Goal: Obtain resource: Download file/media

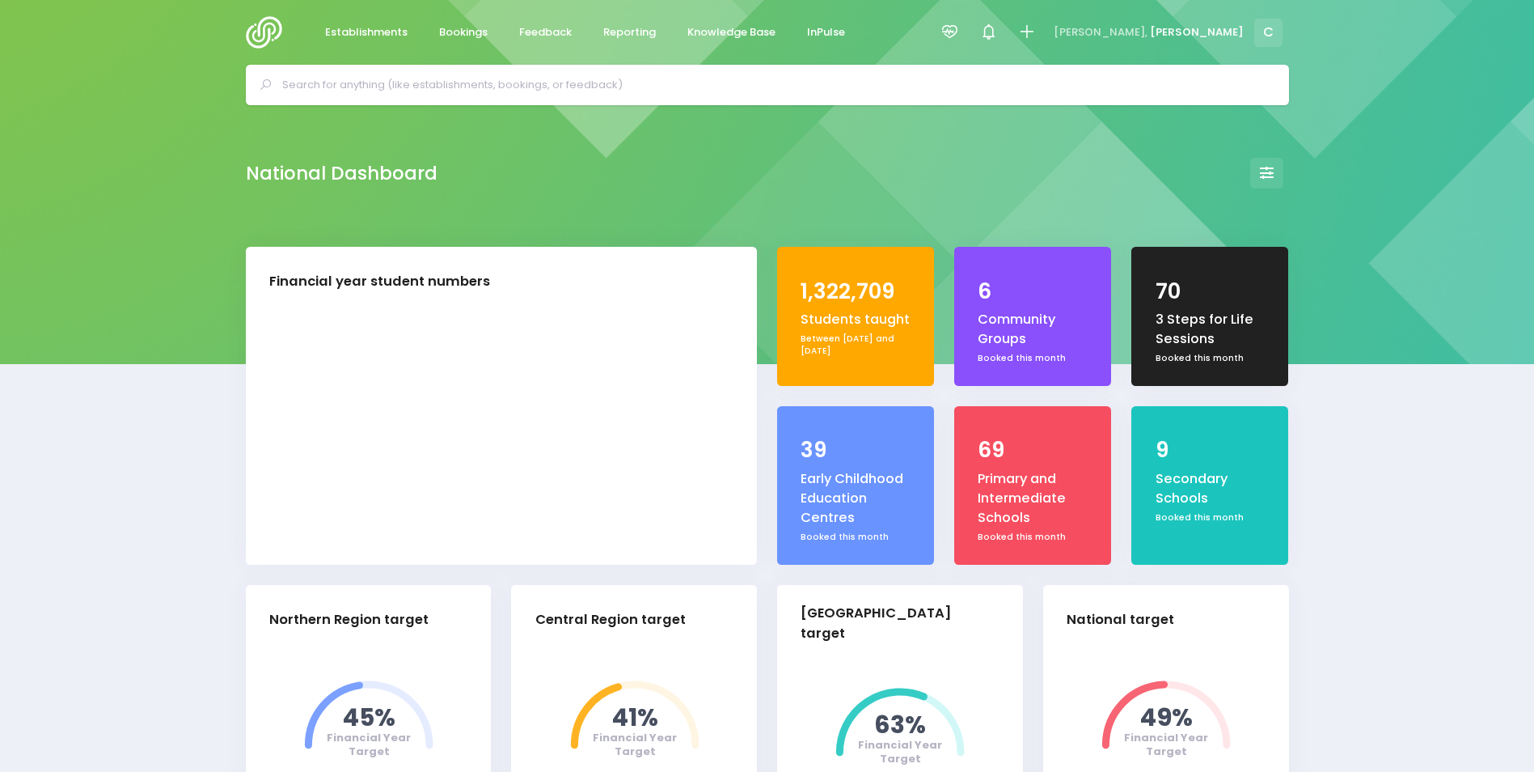
select select "5"
click at [959, 31] on icon at bounding box center [950, 32] width 19 height 19
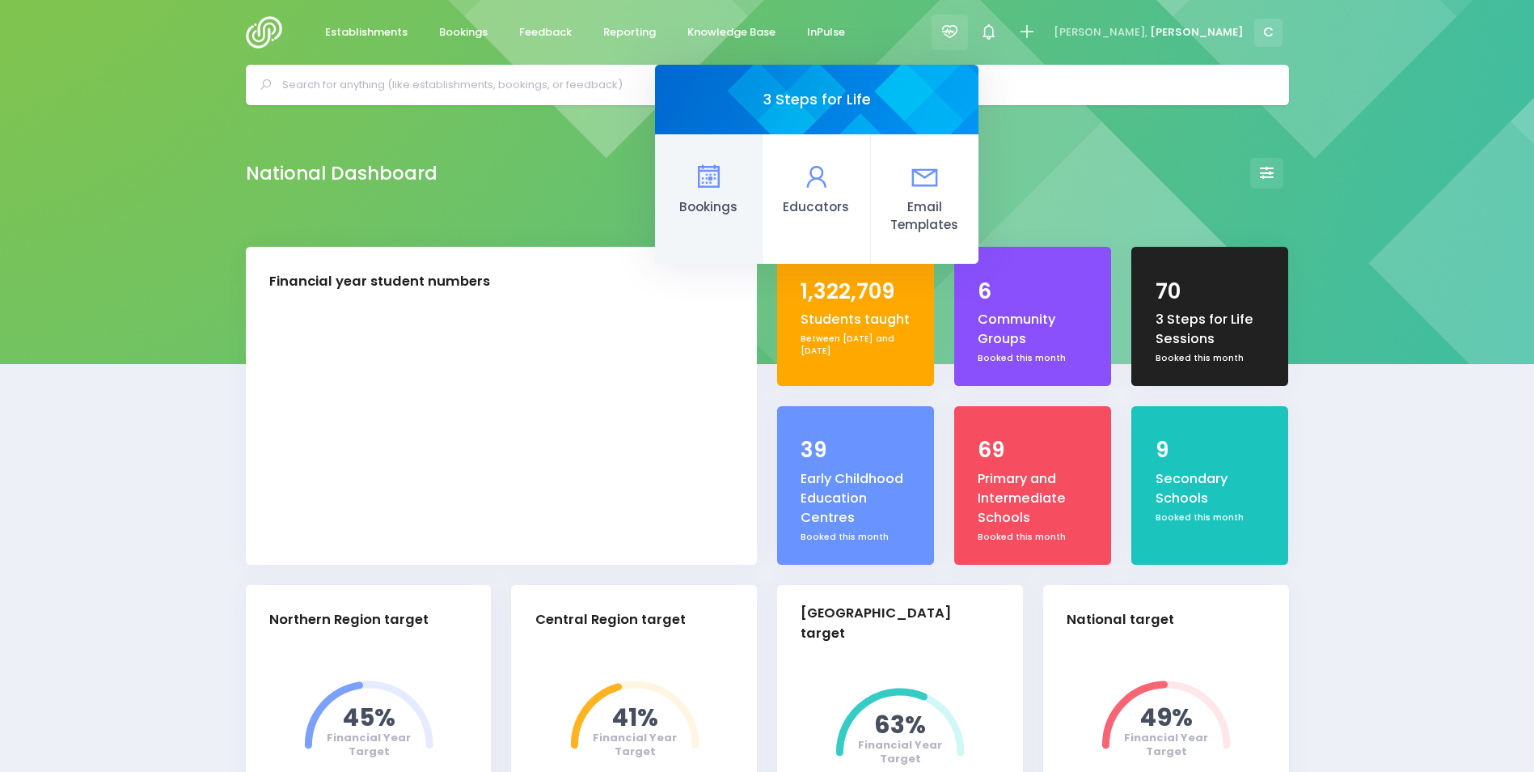
click at [725, 178] on icon at bounding box center [709, 177] width 32 height 32
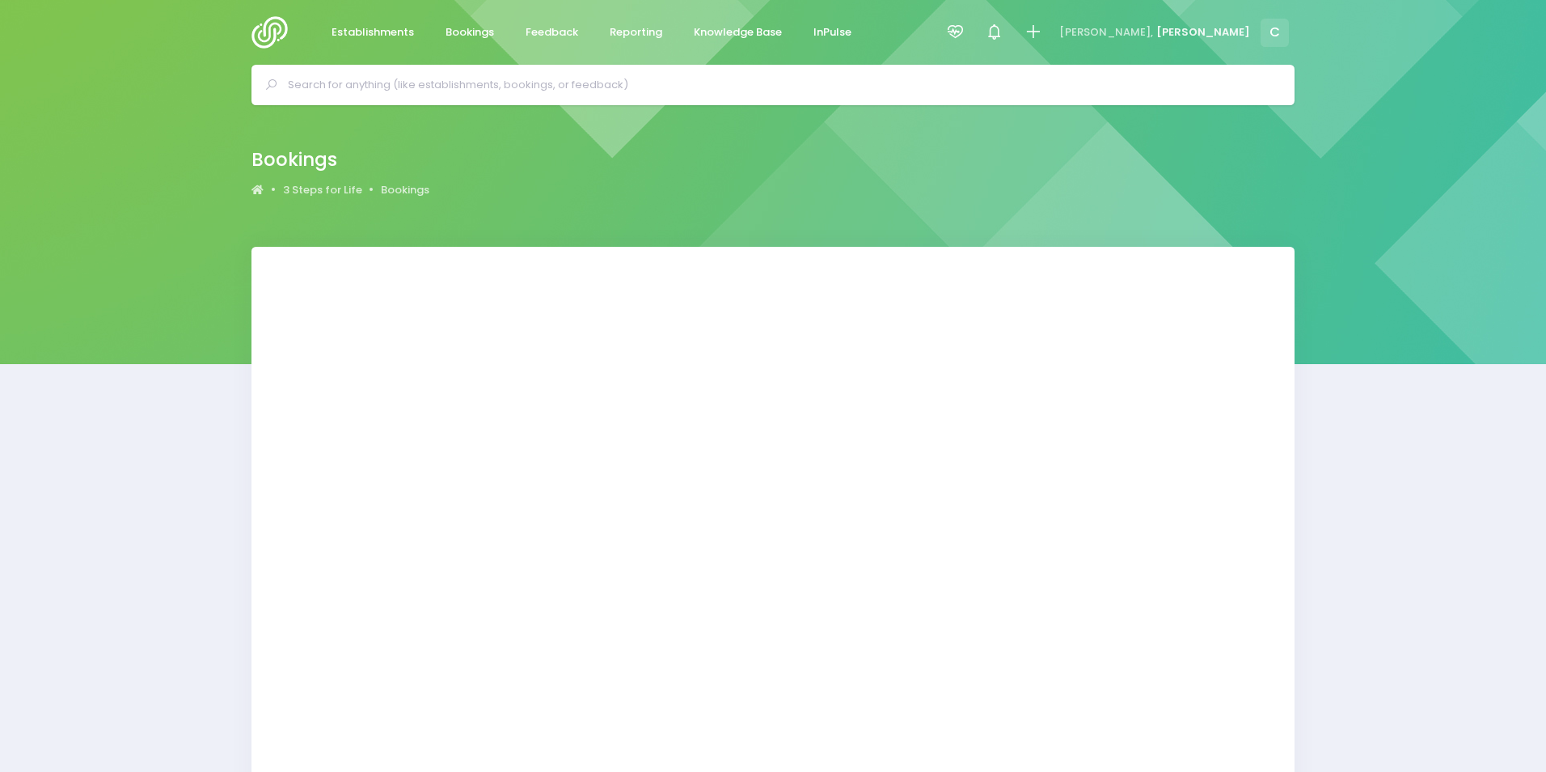
select select "20"
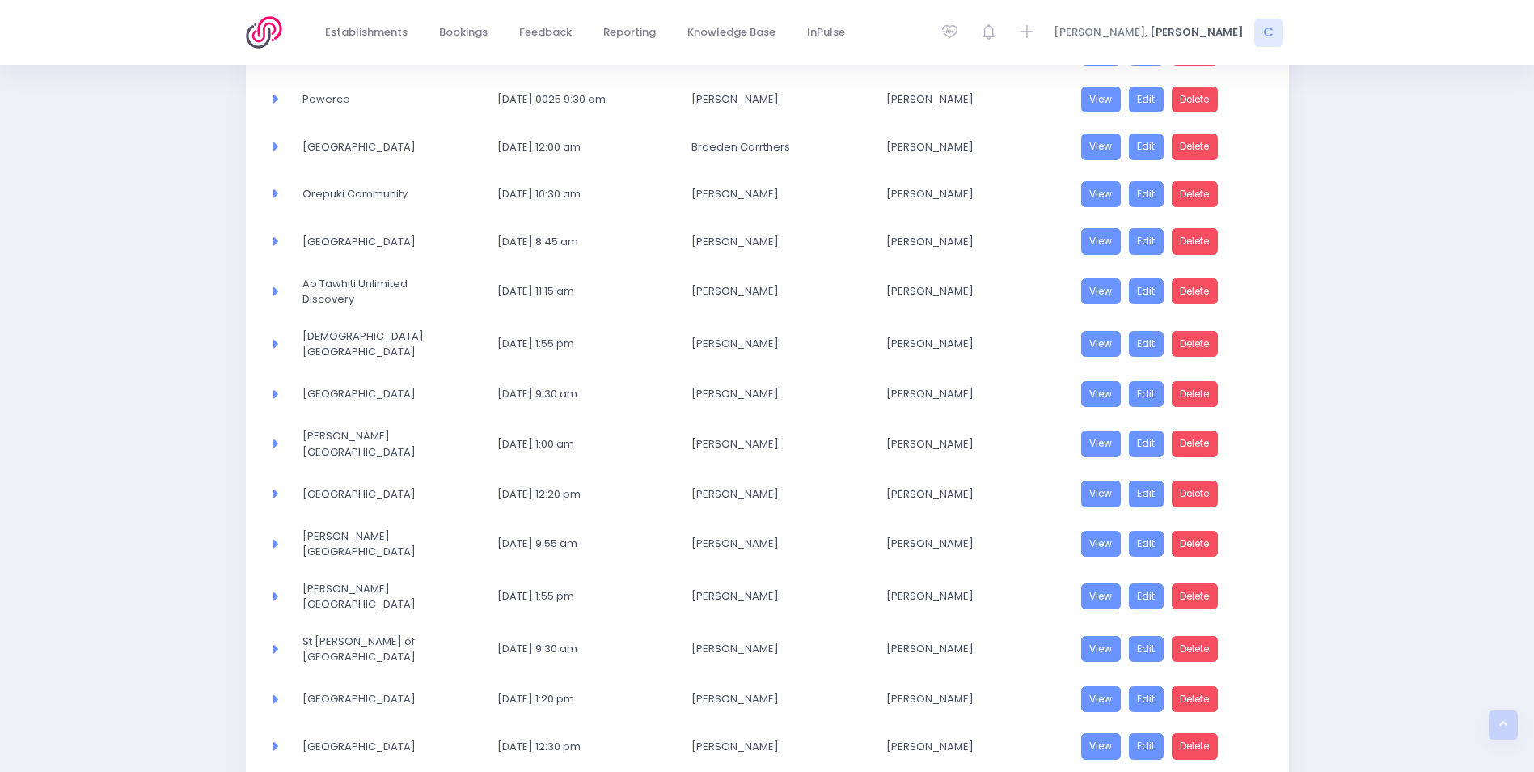
scroll to position [624, 0]
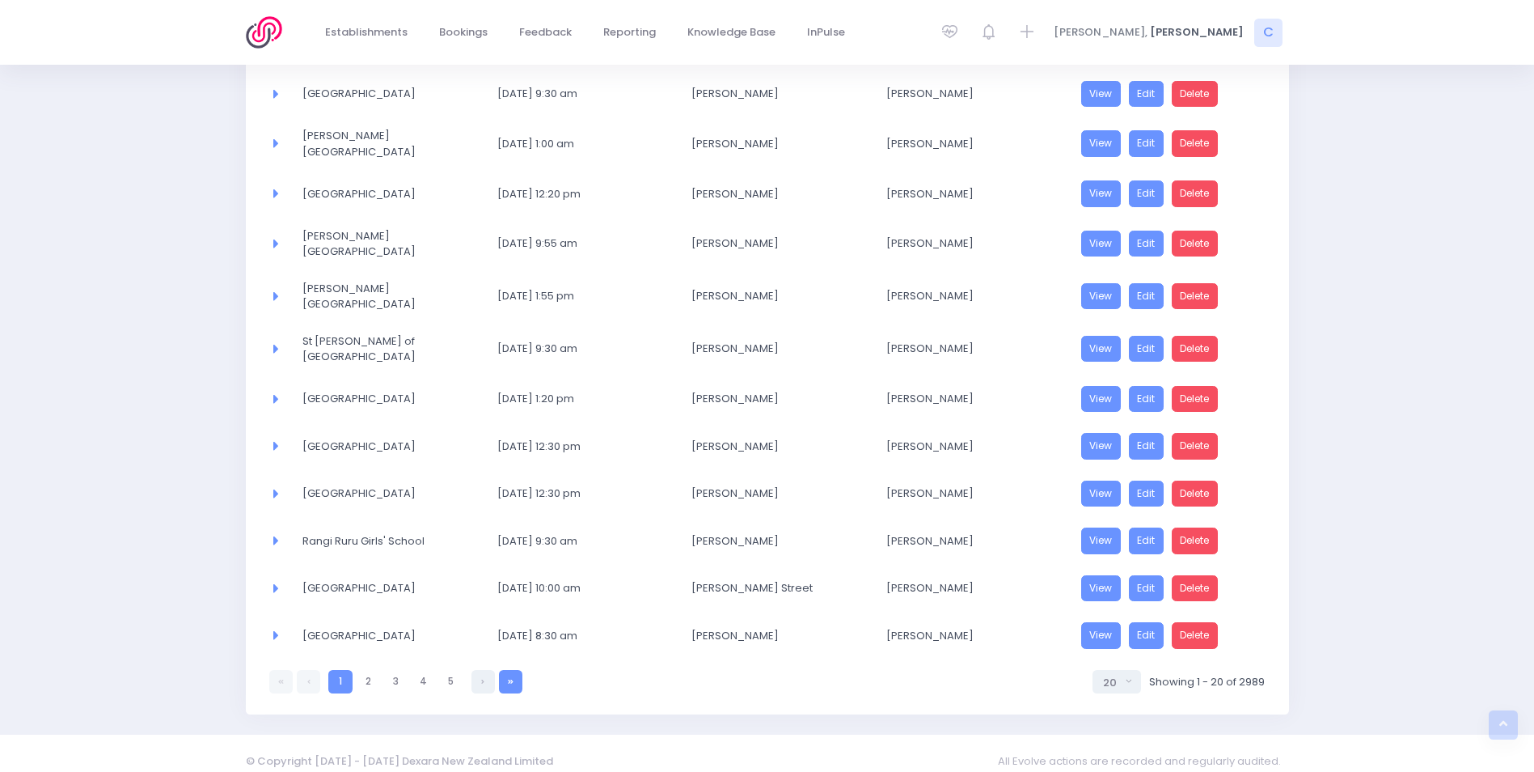
click at [510, 672] on link at bounding box center [510, 681] width 23 height 23
select select "20"
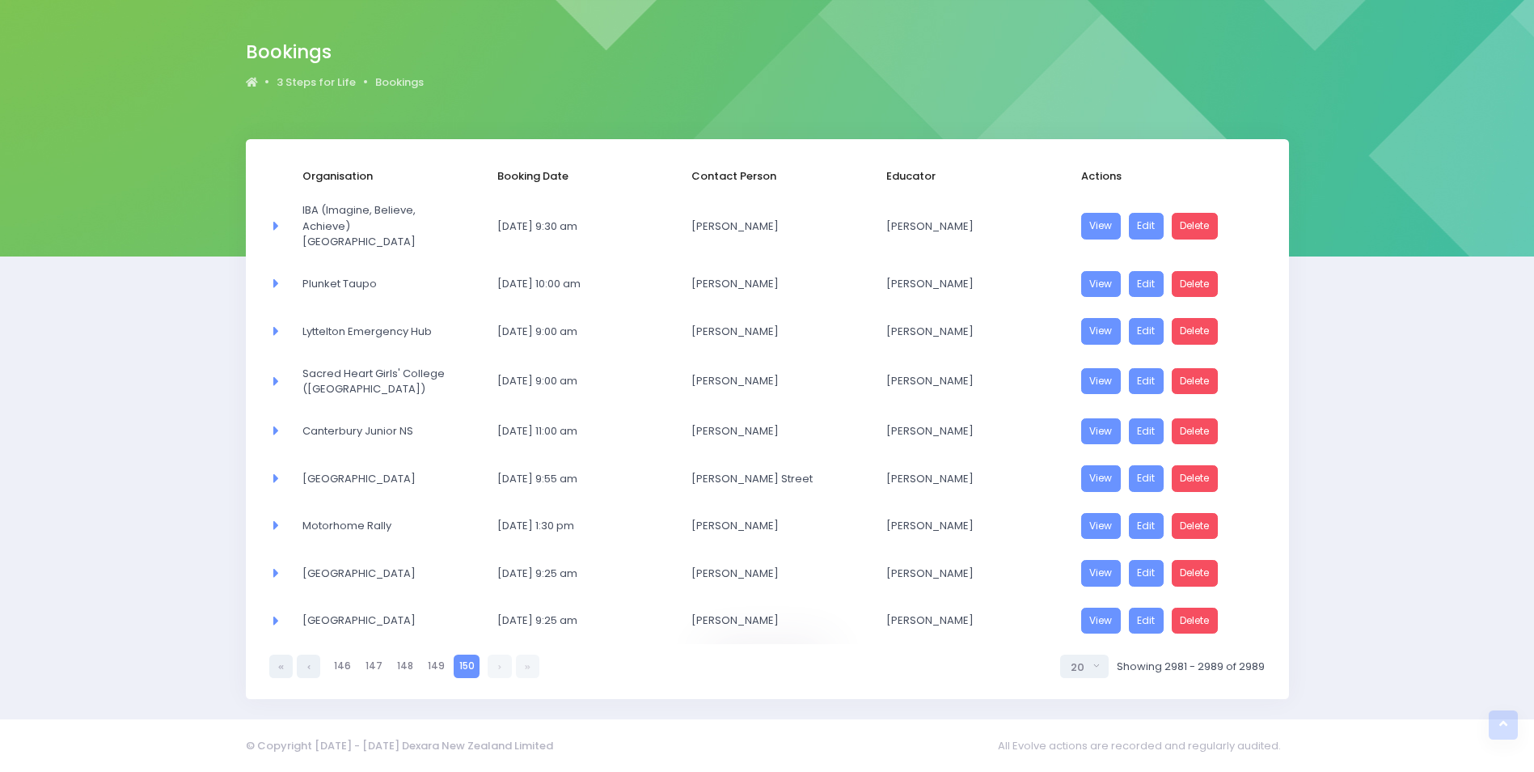
scroll to position [92, 0]
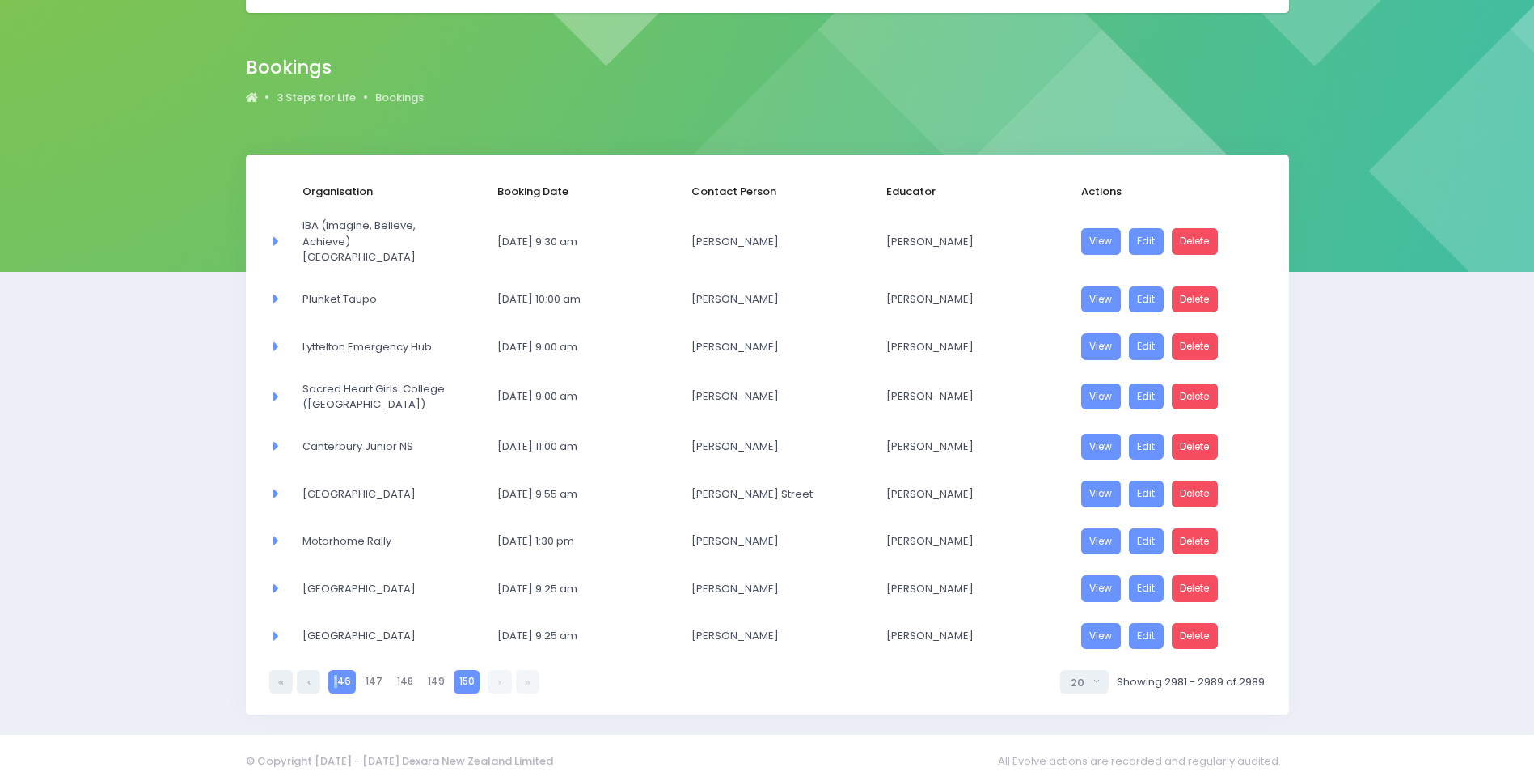
click at [336, 670] on link "146" at bounding box center [341, 681] width 27 height 23
select select "20"
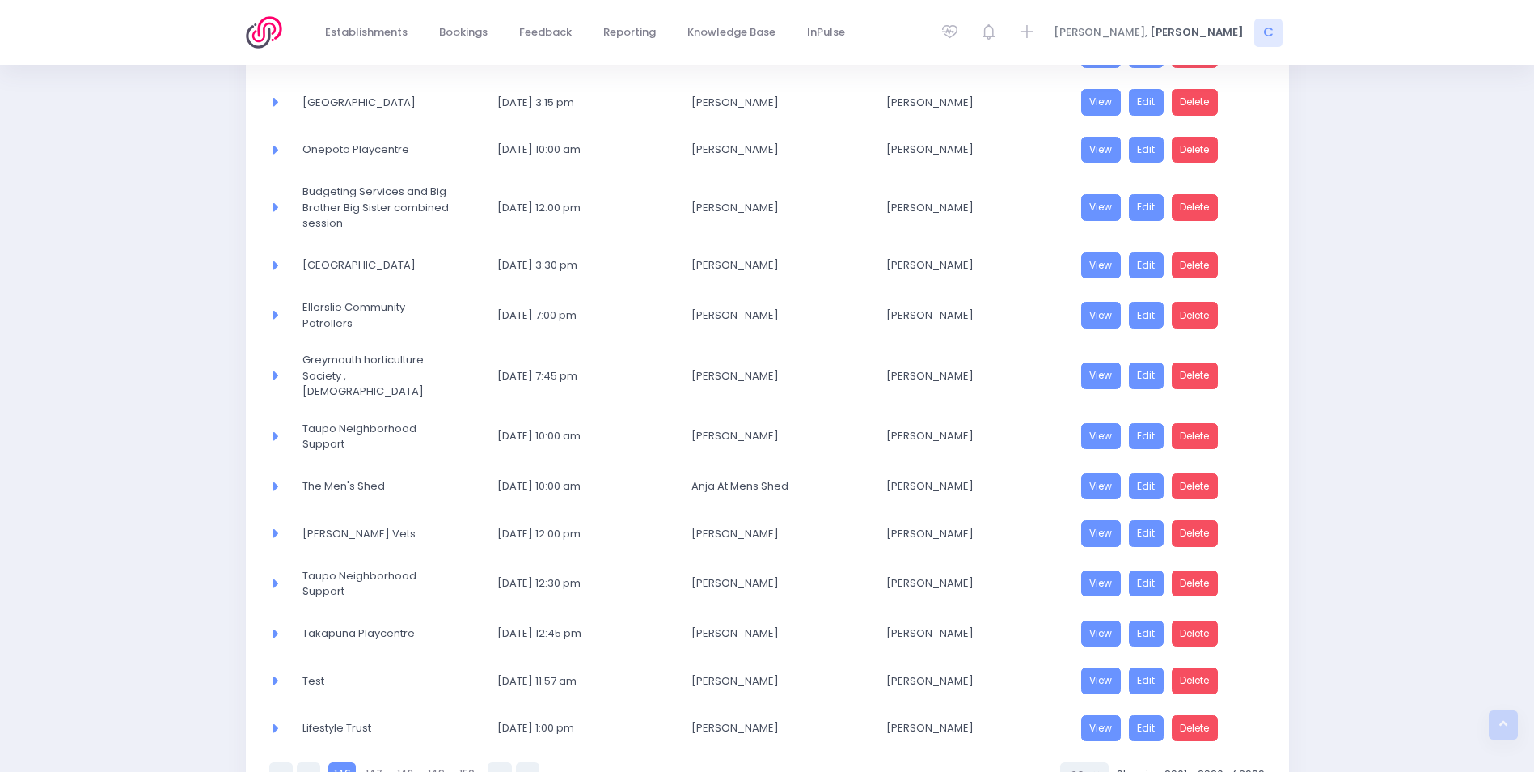
scroll to position [654, 0]
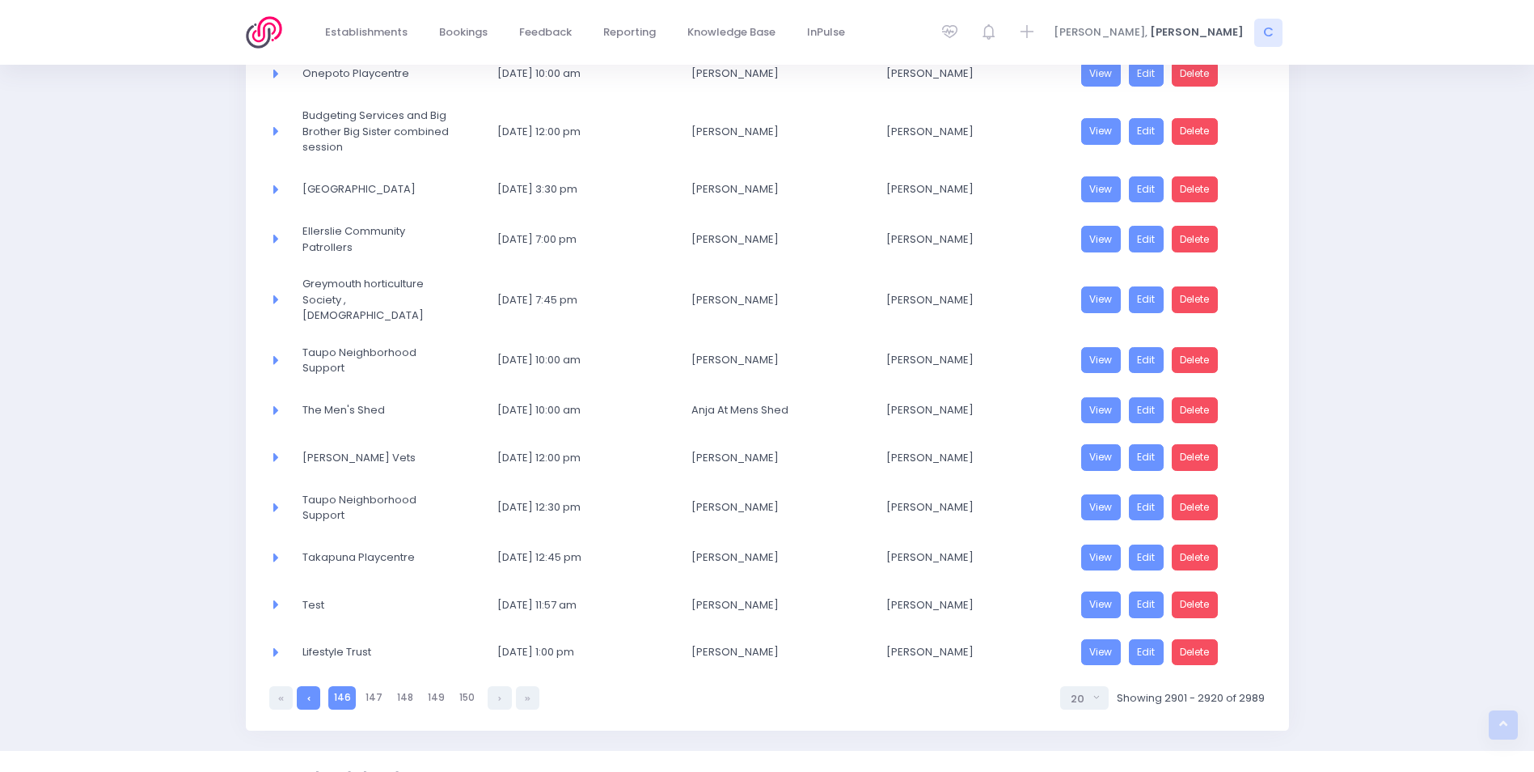
click at [307, 686] on link at bounding box center [308, 697] width 23 height 23
select select "20"
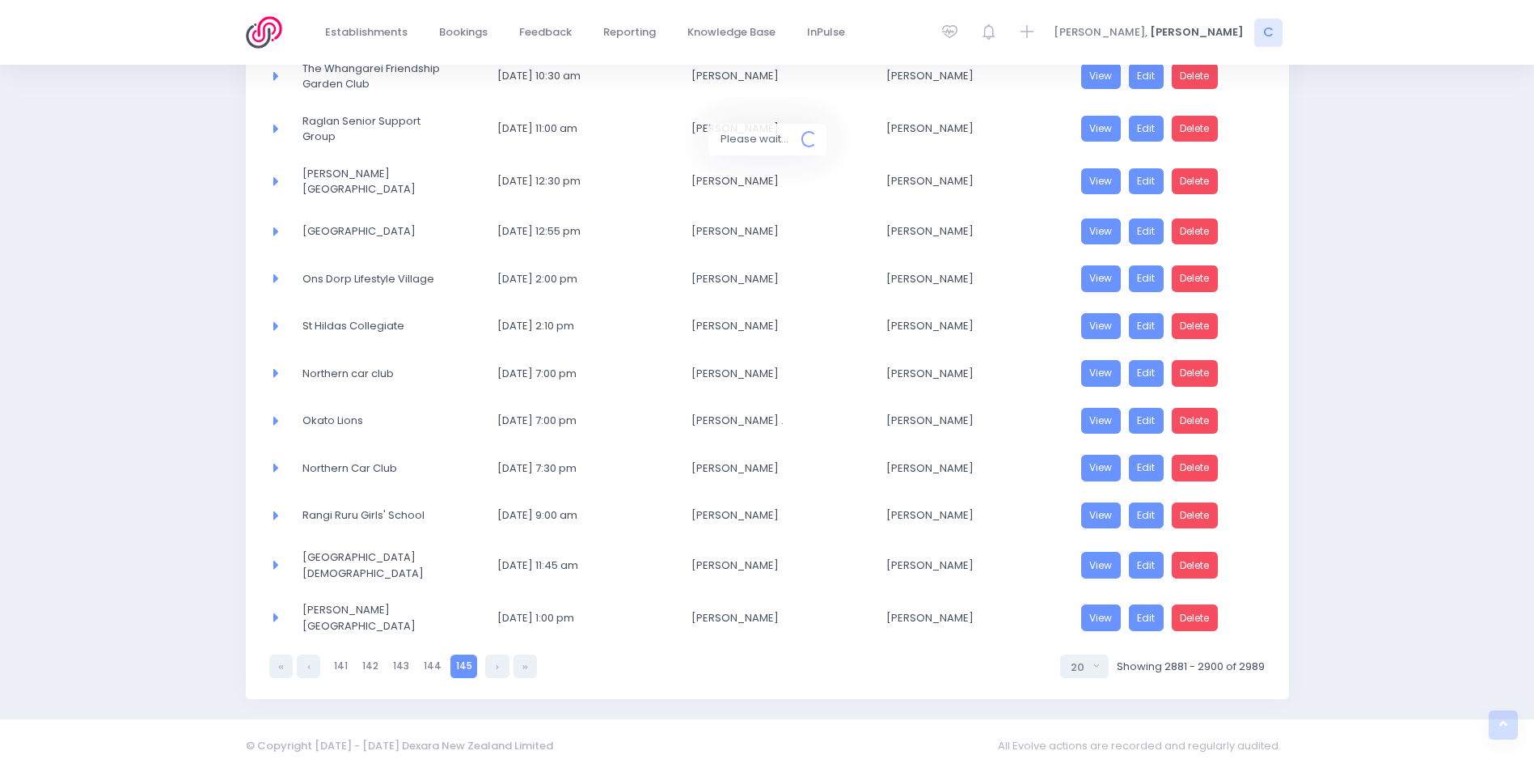
scroll to position [628, 0]
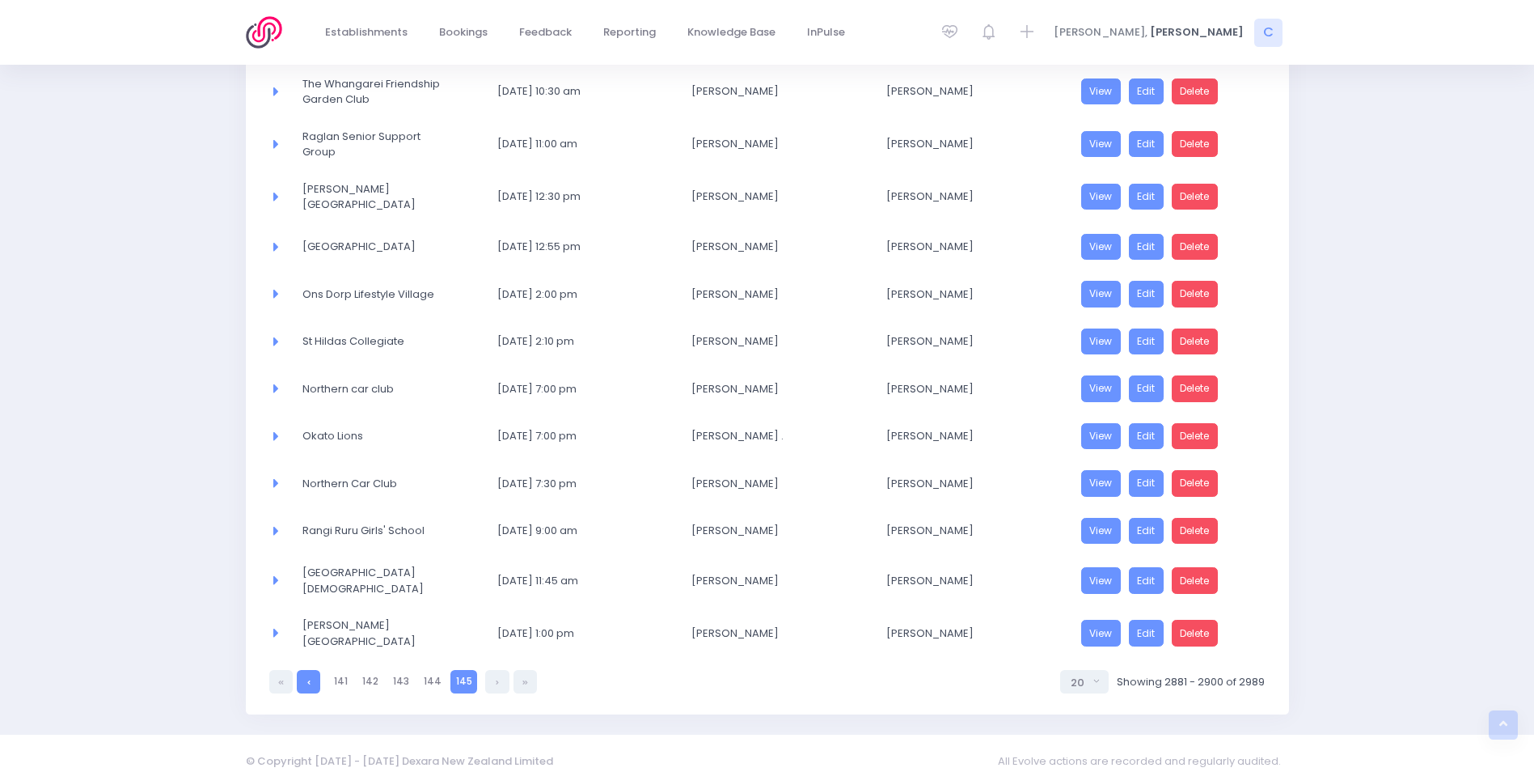
click at [308, 682] on icon at bounding box center [308, 682] width 3 height 0
select select "20"
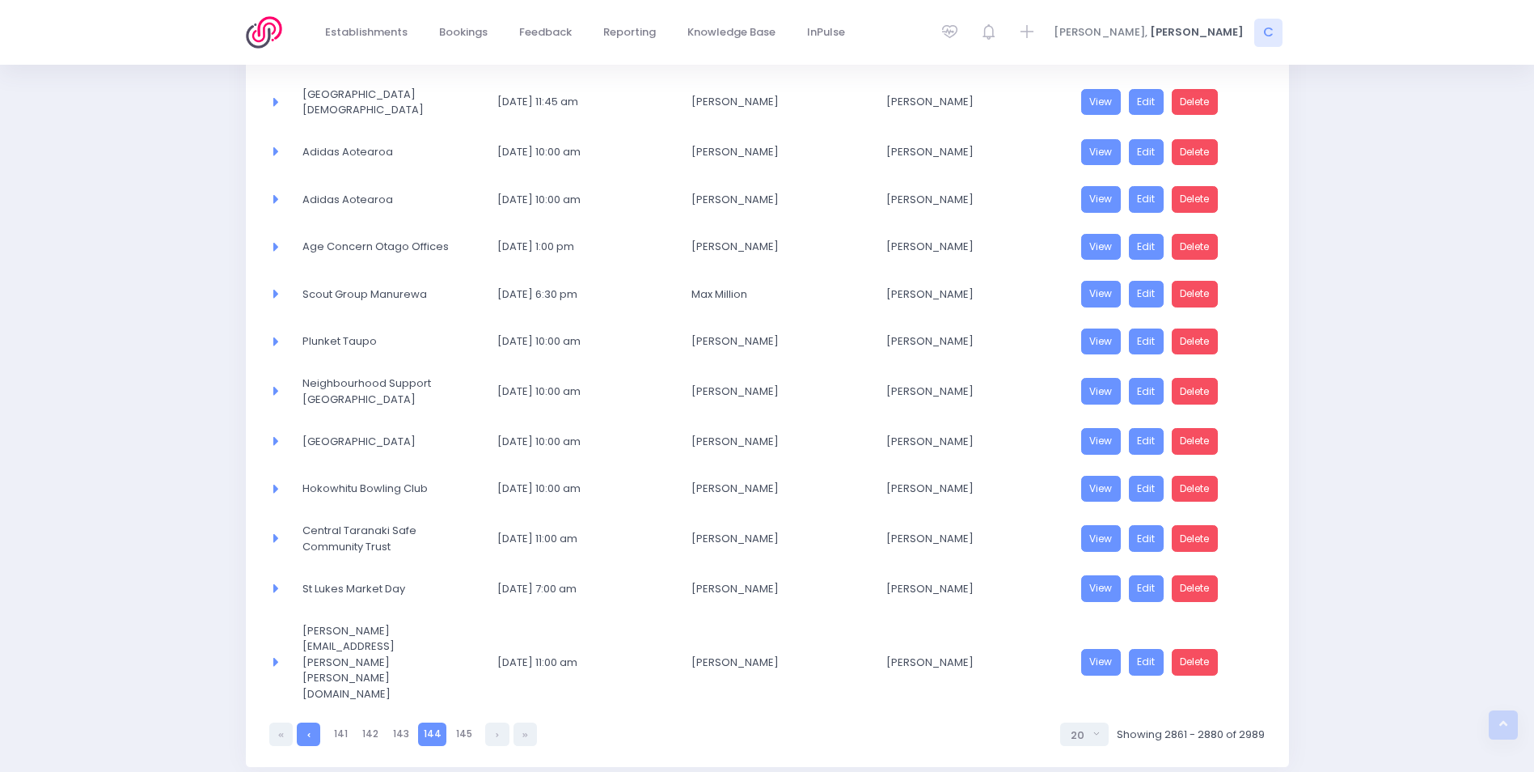
click at [308, 722] on link at bounding box center [308, 733] width 23 height 23
select select "20"
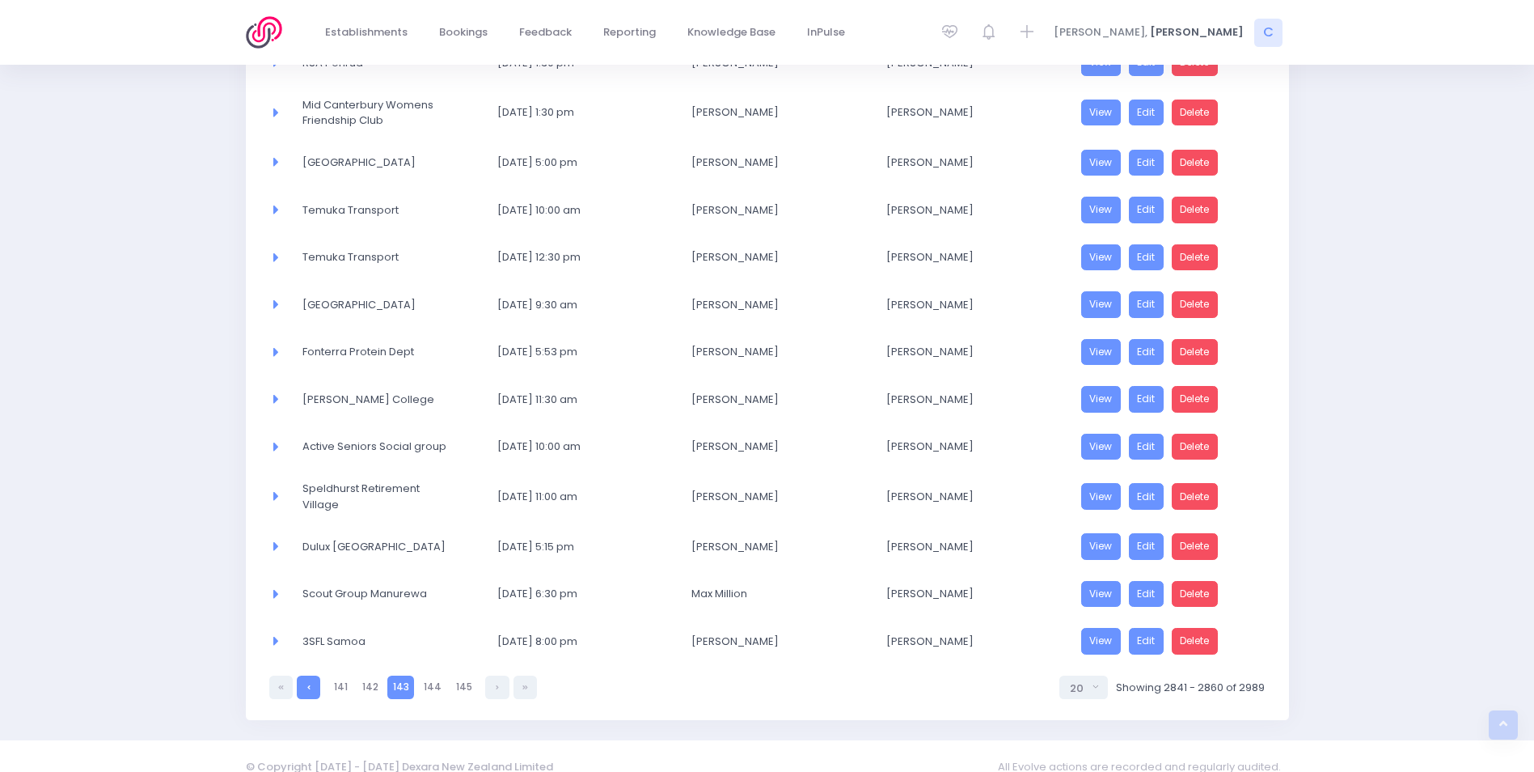
click at [308, 675] on link at bounding box center [308, 686] width 23 height 23
select select "20"
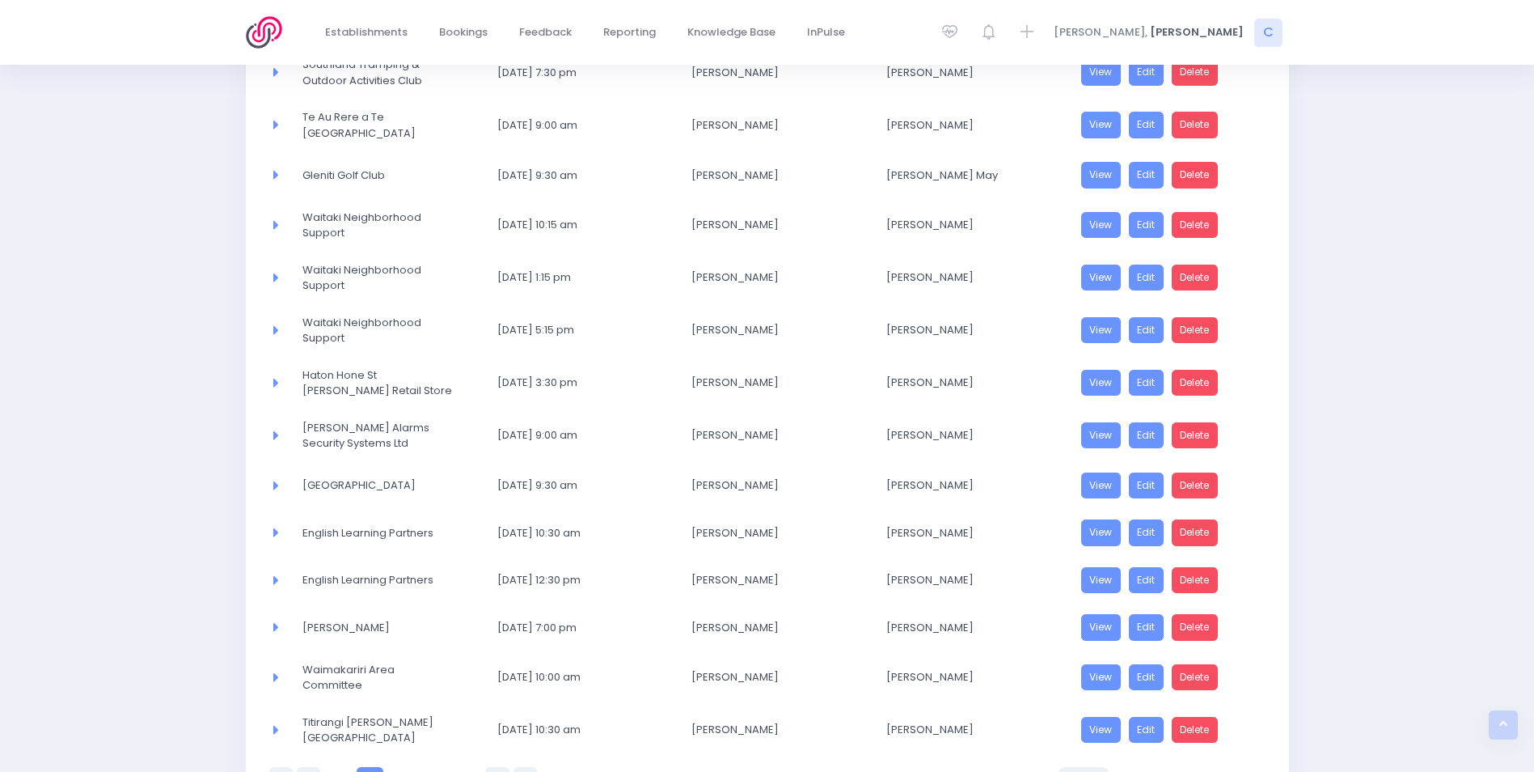
scroll to position [654, 0]
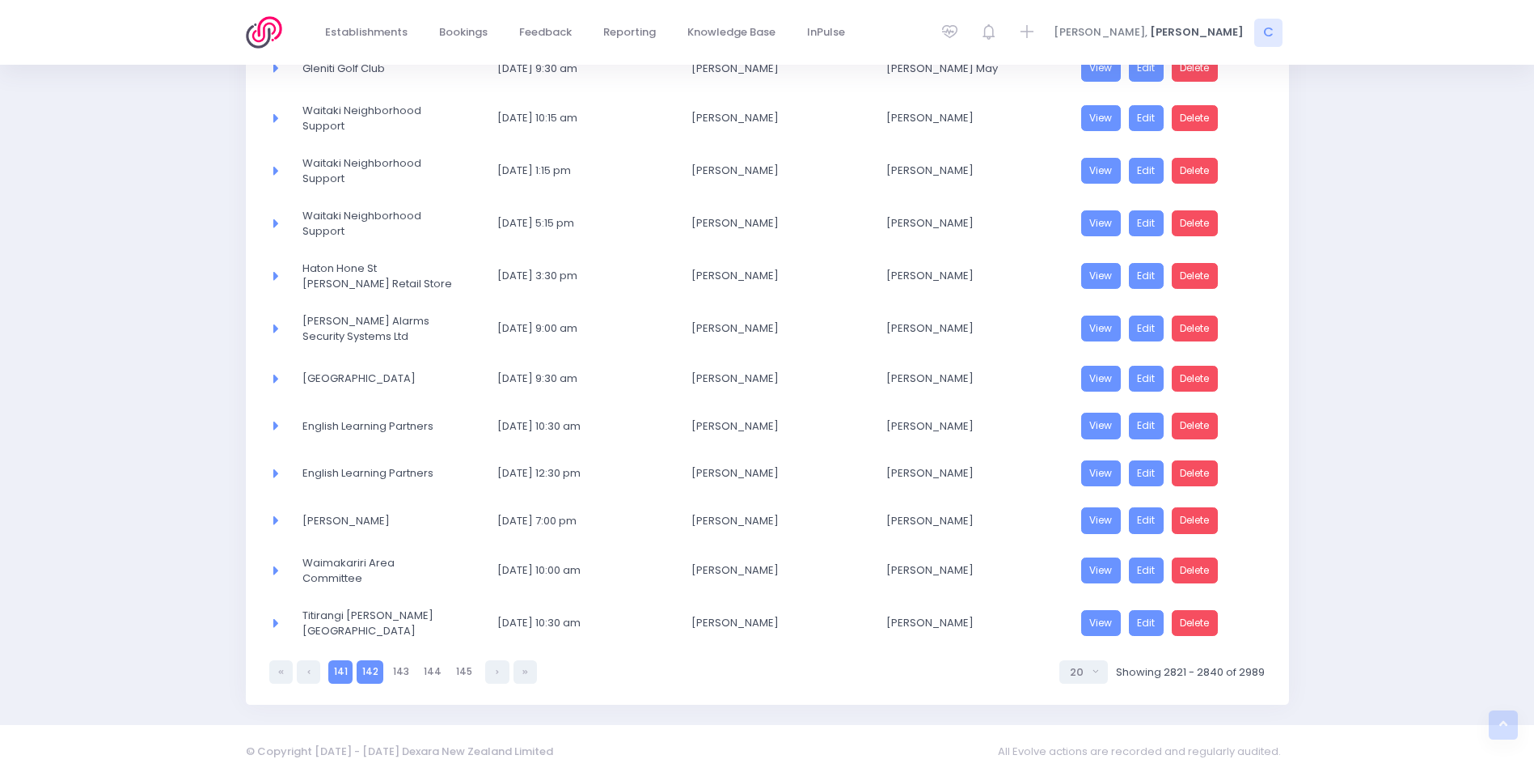
click at [333, 660] on link "141" at bounding box center [340, 671] width 24 height 23
select select "20"
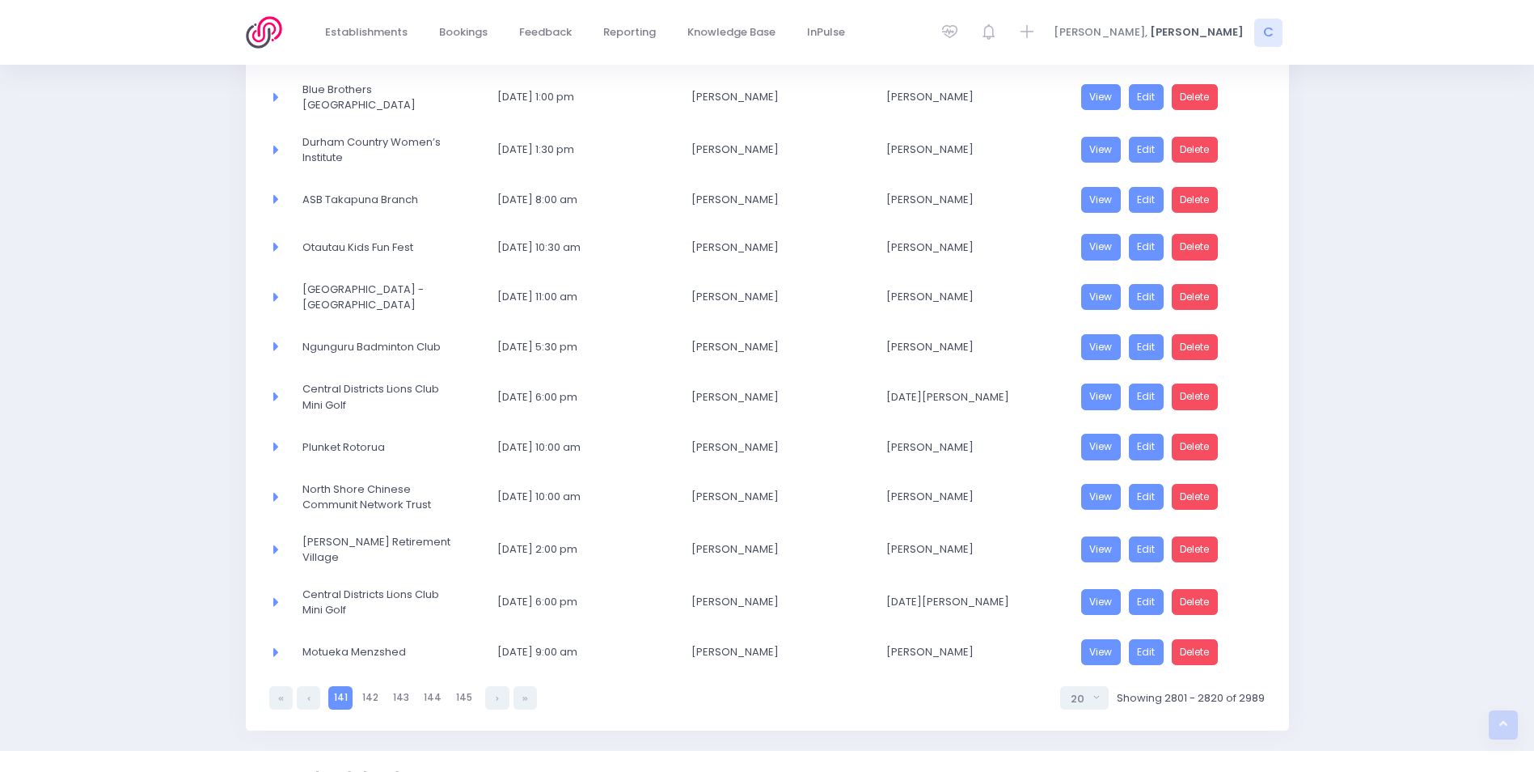
click at [337, 689] on link "141" at bounding box center [340, 697] width 24 height 23
click at [311, 686] on link at bounding box center [308, 697] width 23 height 23
select select "20"
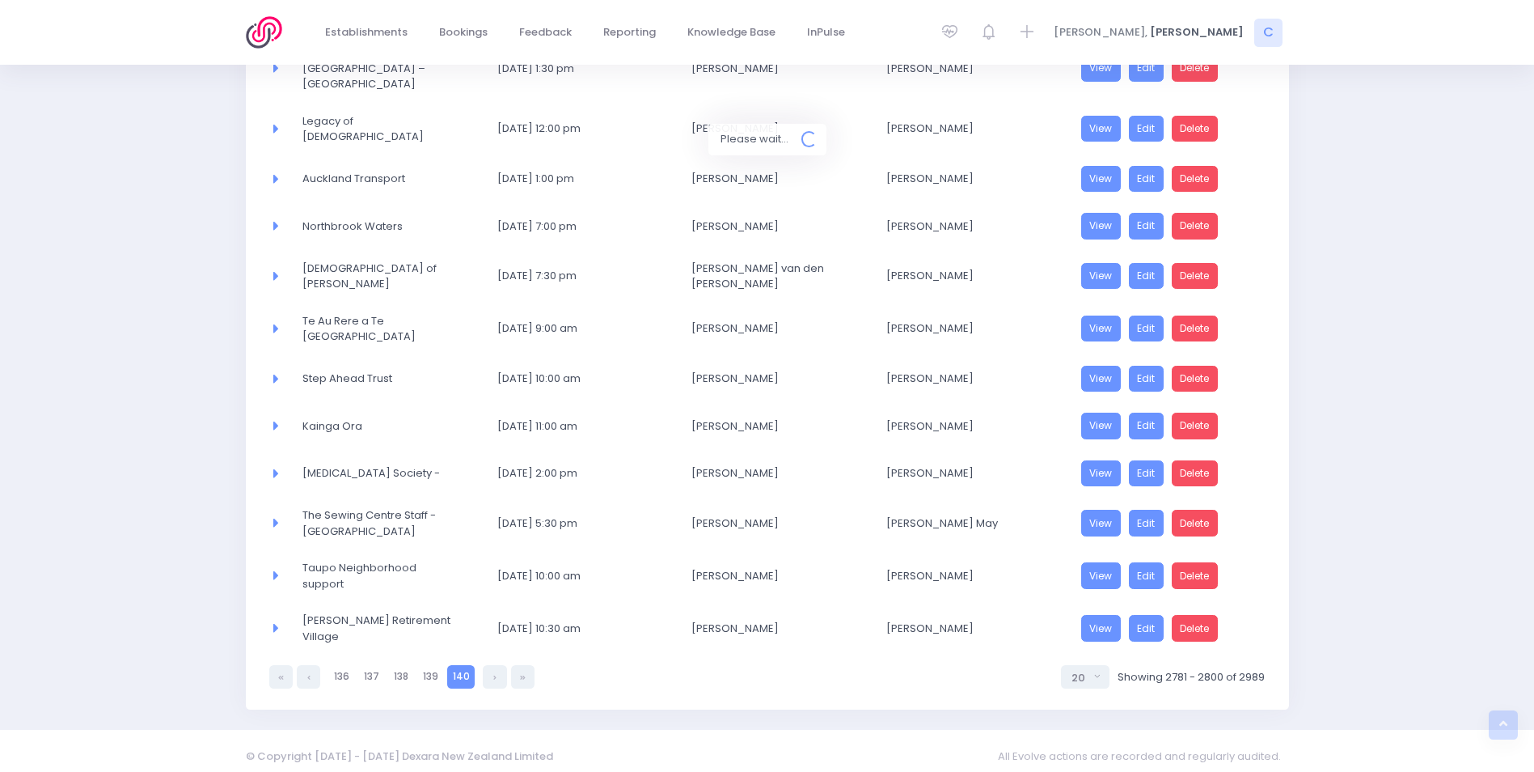
scroll to position [624, 0]
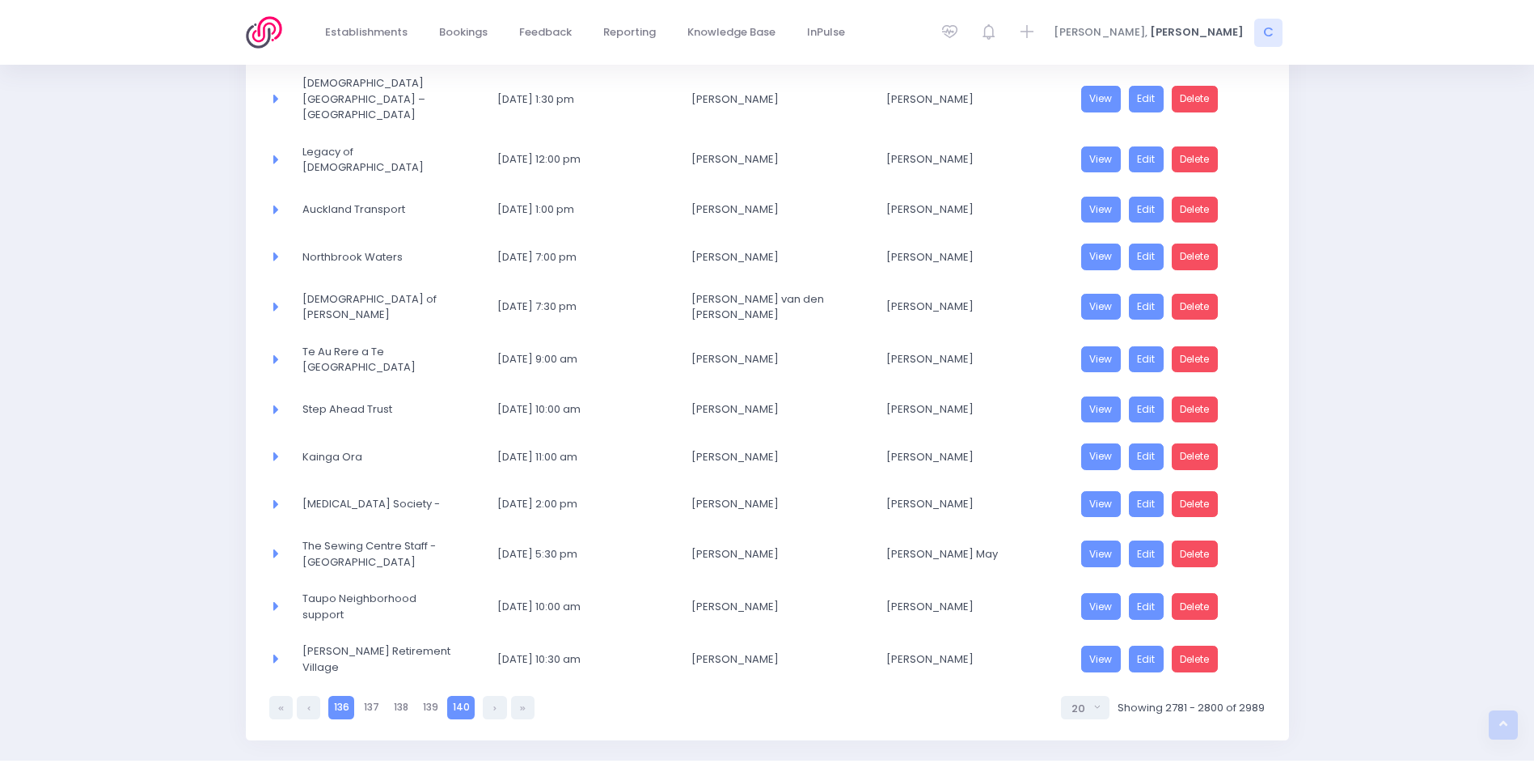
click at [341, 696] on link "136" at bounding box center [341, 707] width 26 height 23
select select "20"
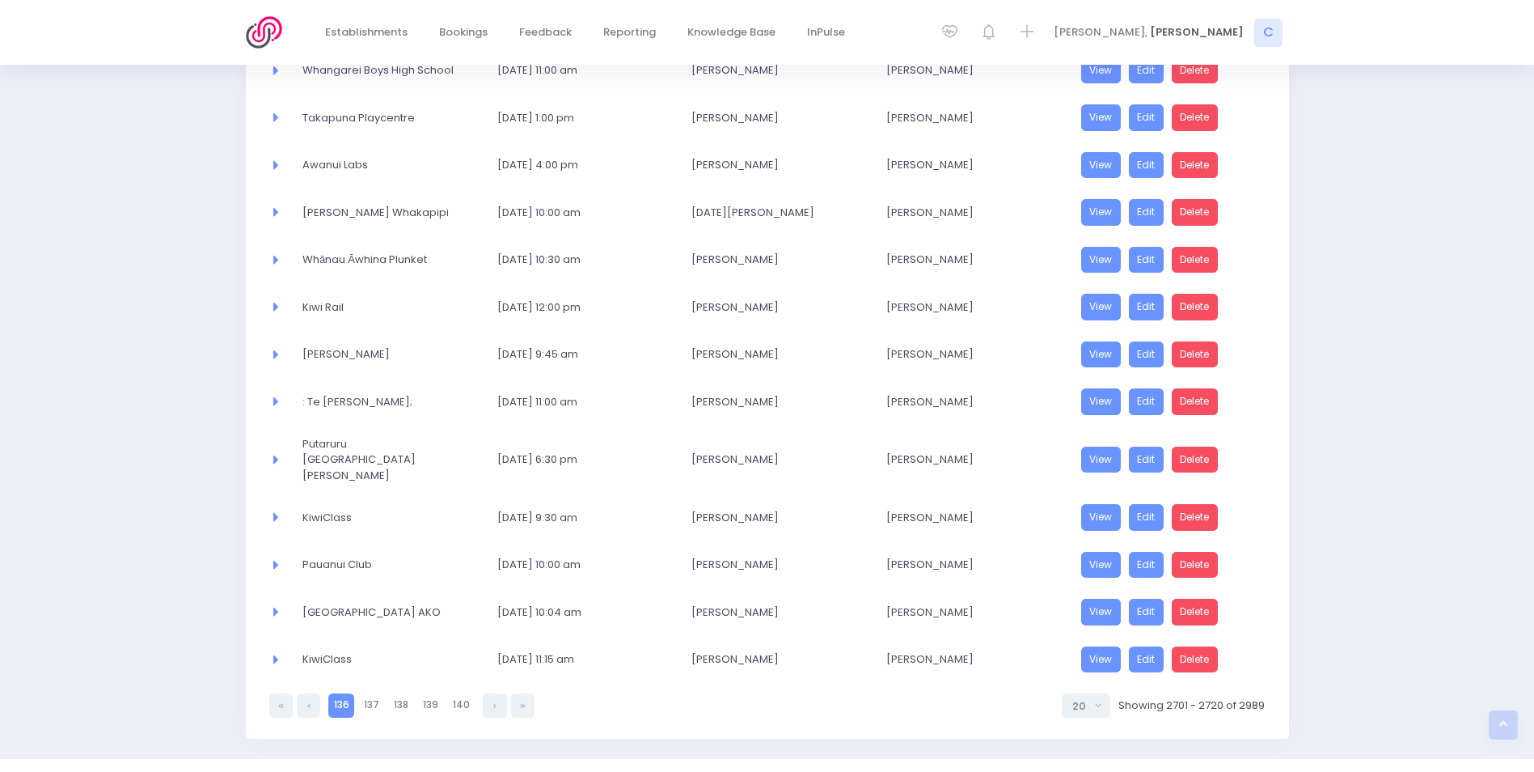
scroll to position [603, 0]
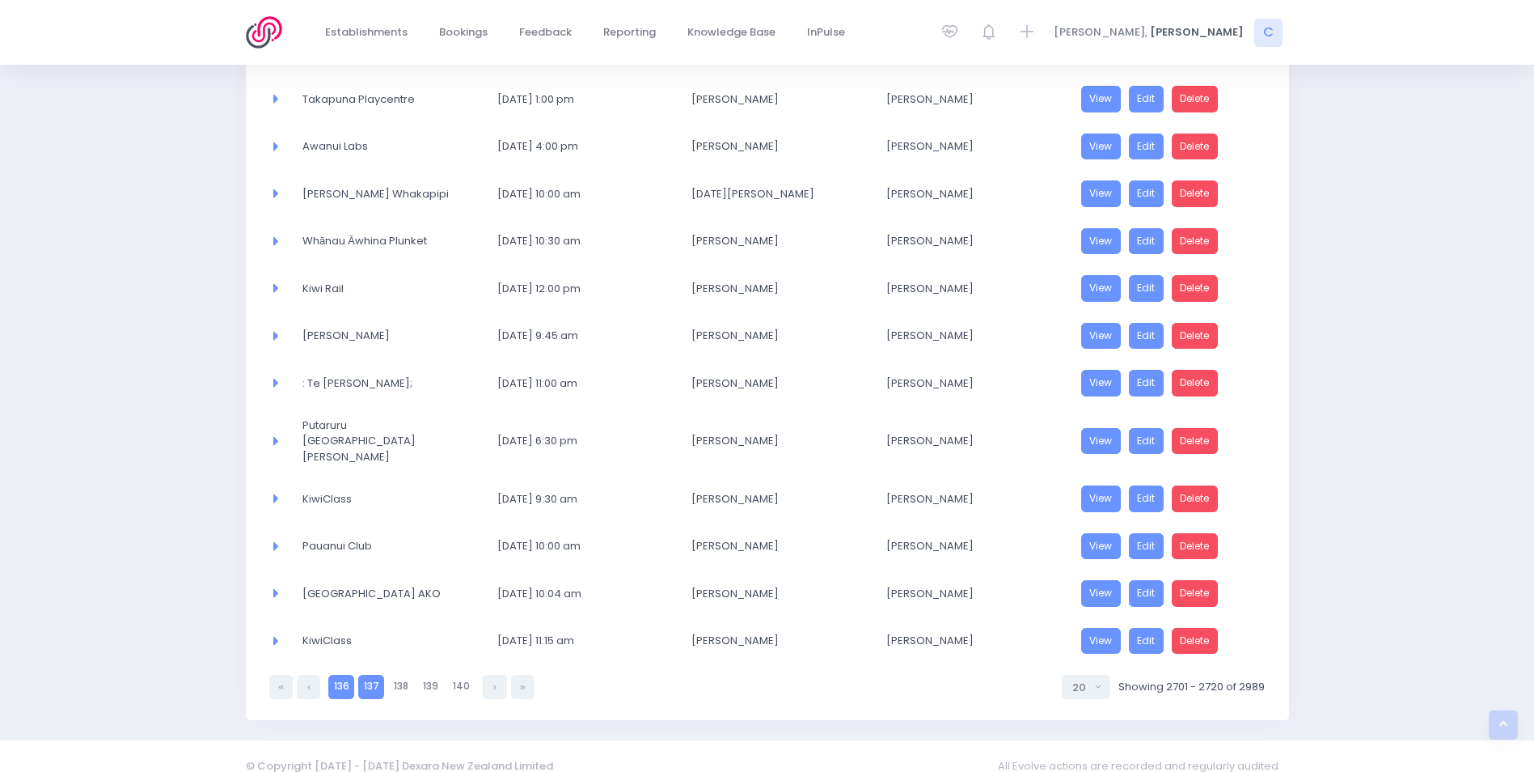
click at [366, 675] on link "137" at bounding box center [371, 686] width 26 height 23
select select "20"
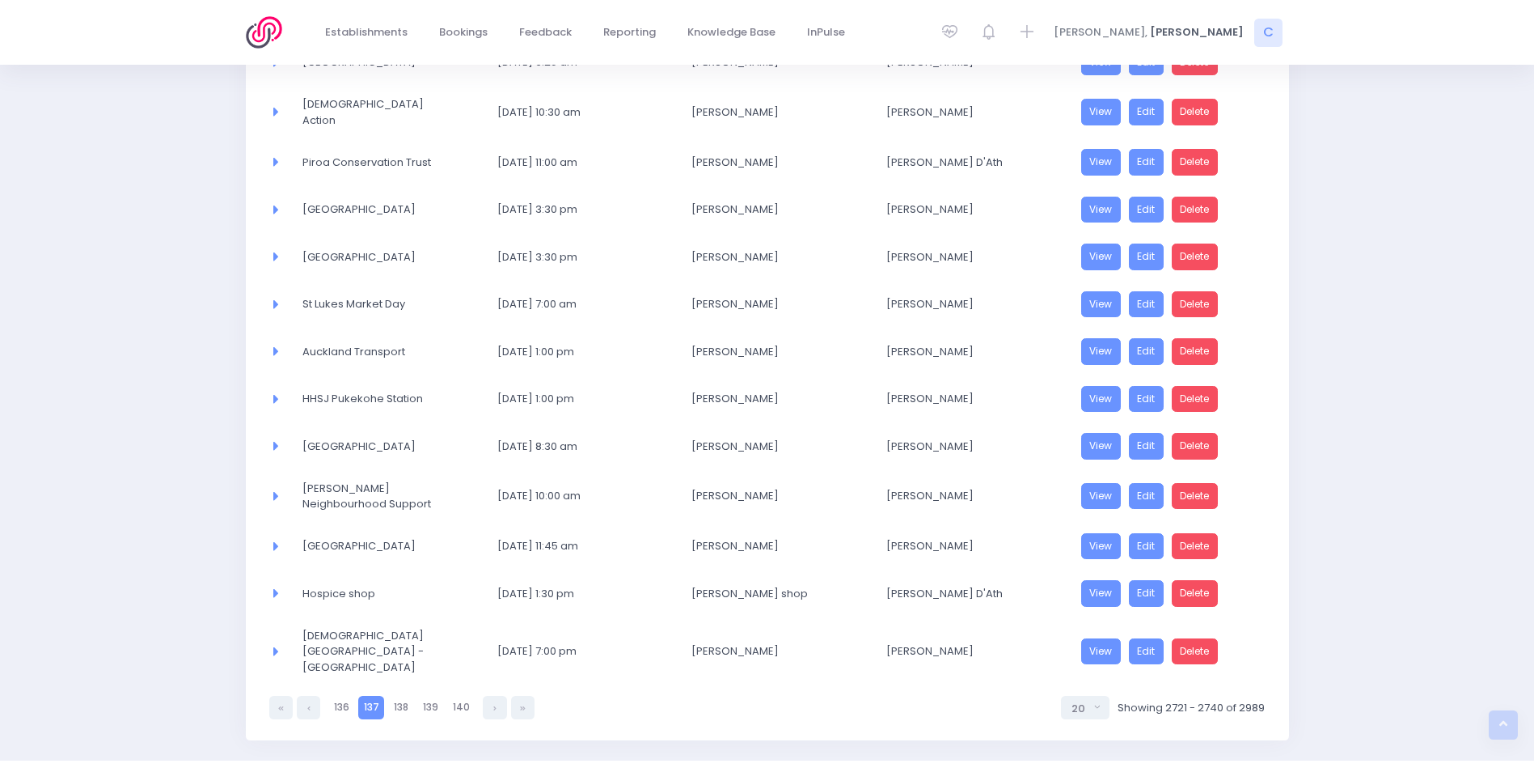
scroll to position [624, 0]
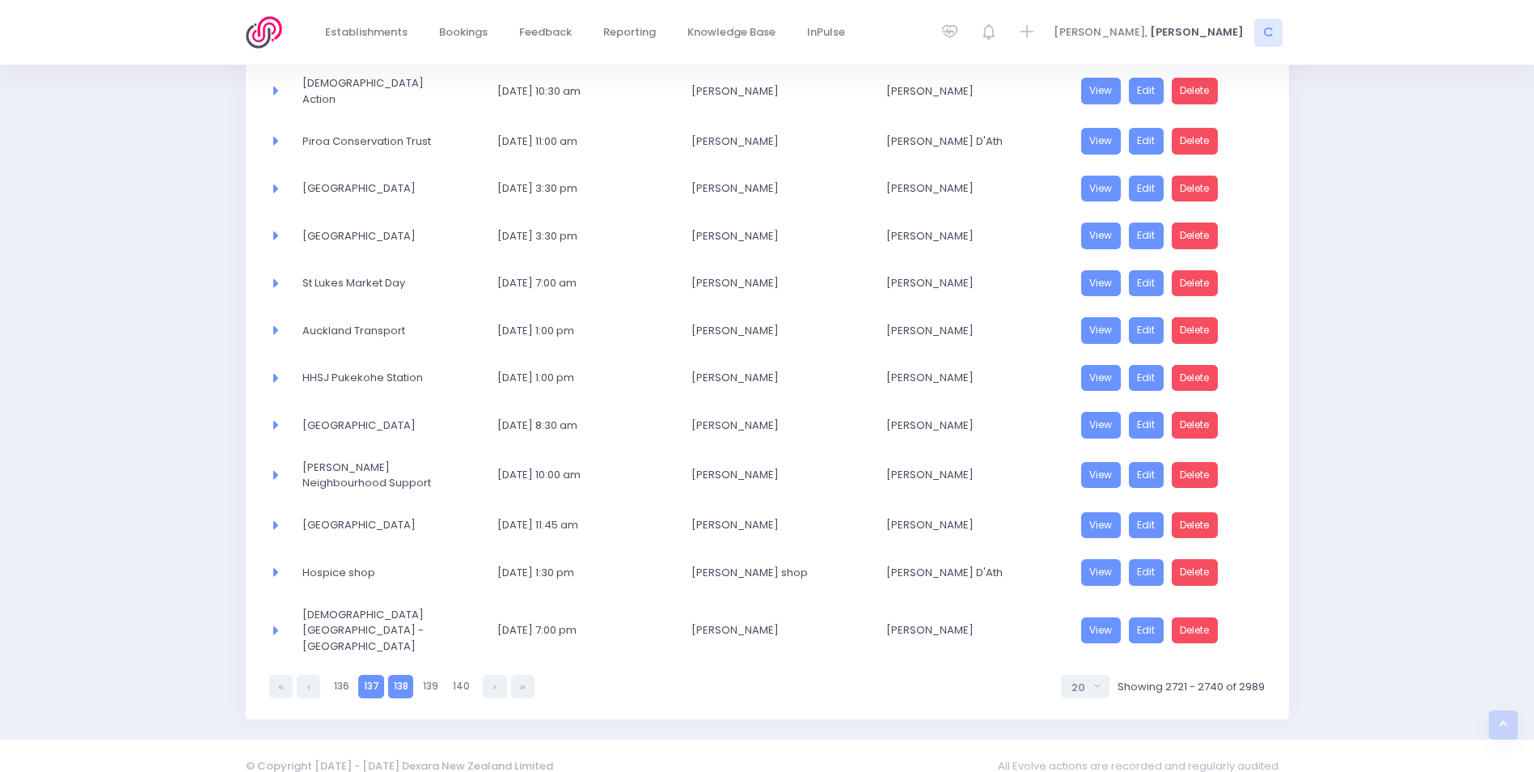
click at [398, 675] on link "138" at bounding box center [400, 686] width 25 height 23
select select "20"
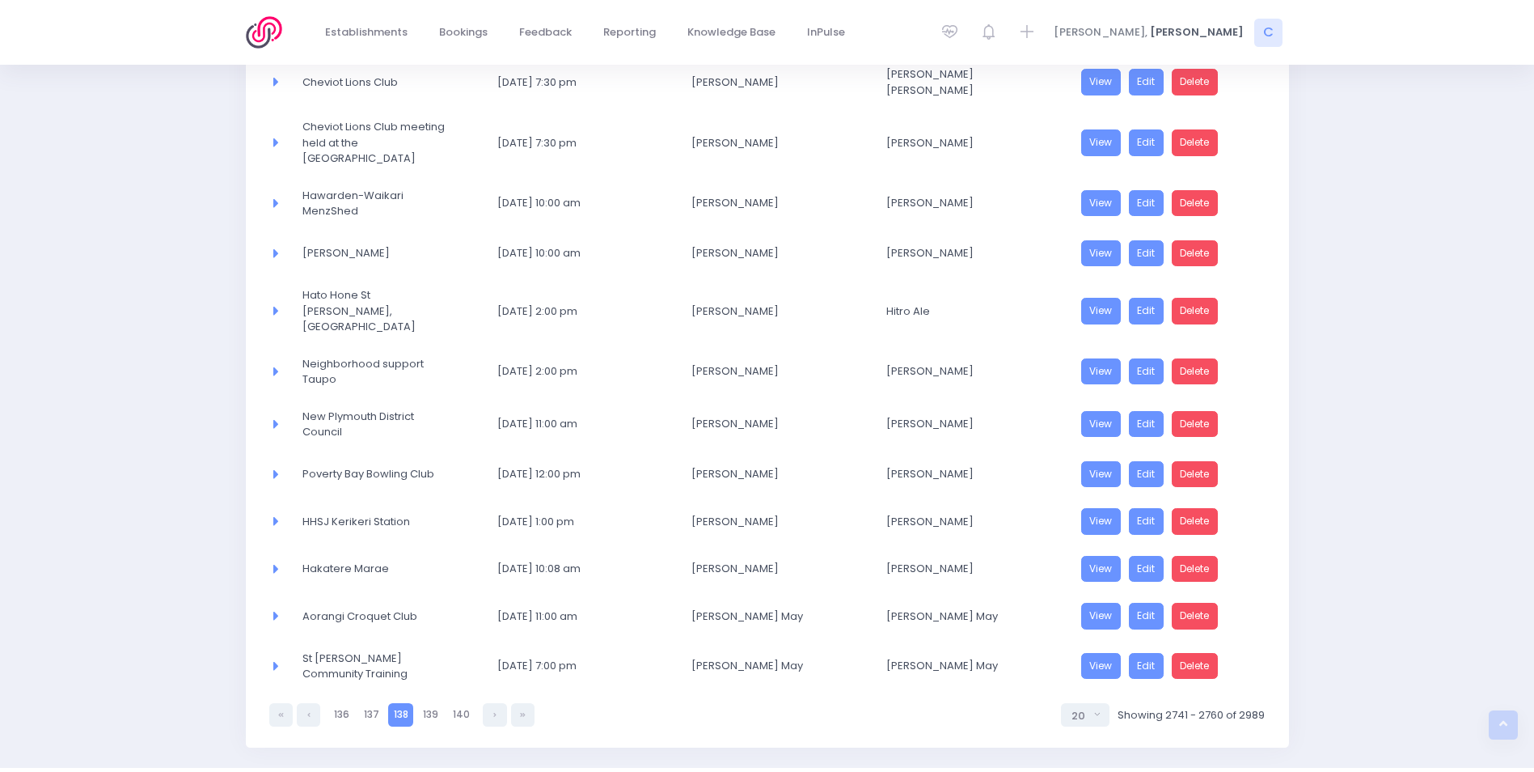
scroll to position [654, 0]
click at [422, 702] on link "139" at bounding box center [430, 713] width 26 height 23
select select "20"
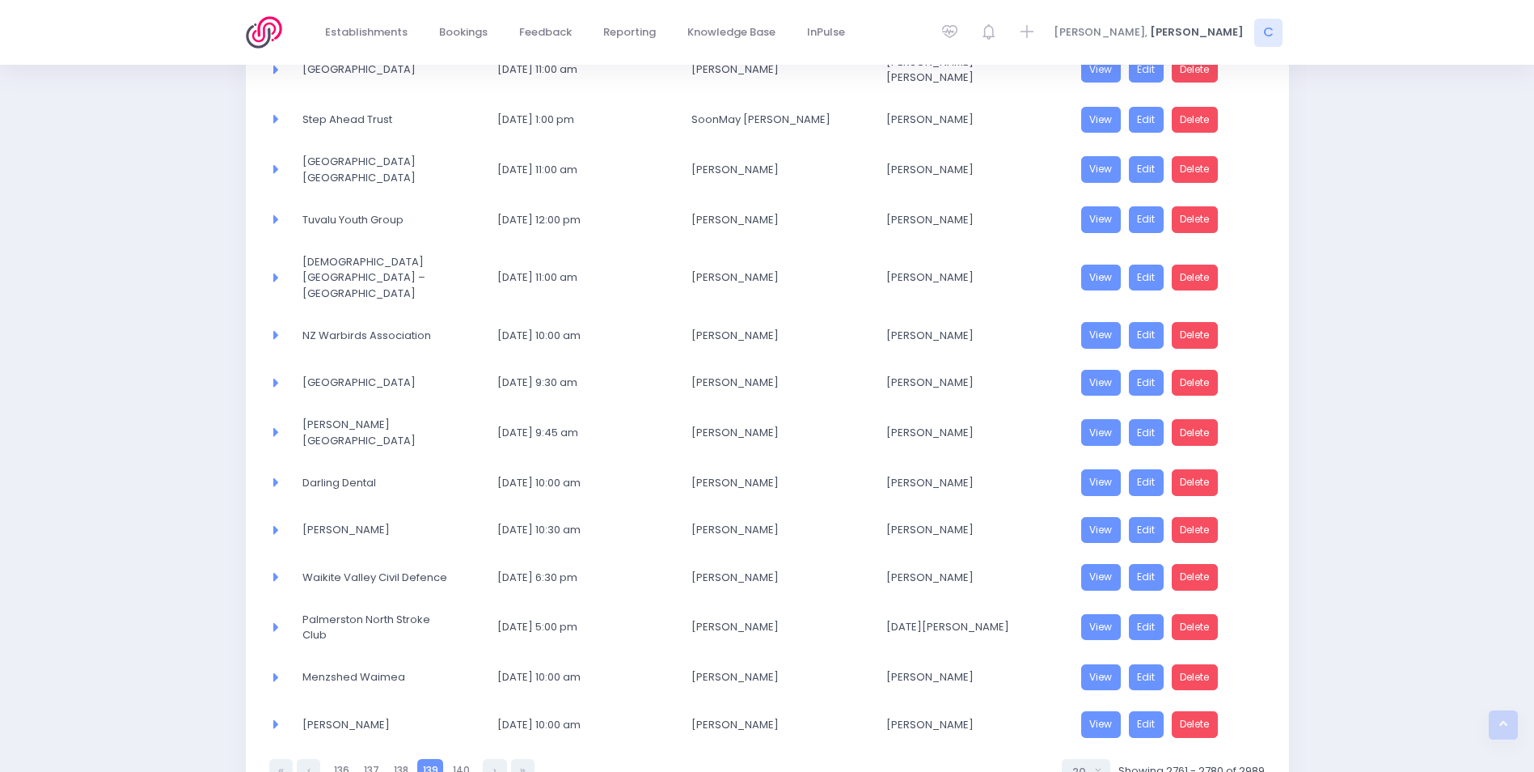
scroll to position [644, 0]
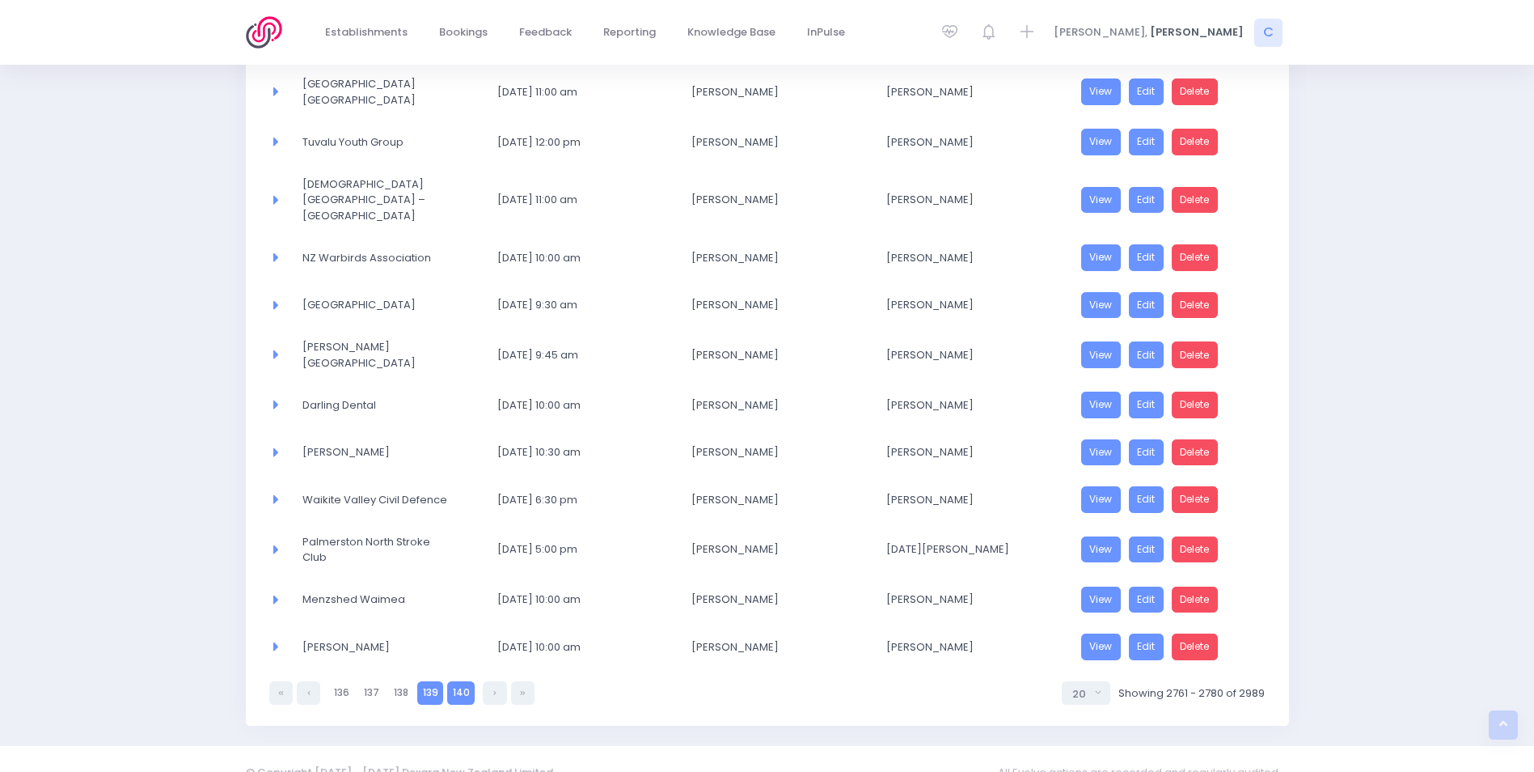
click at [455, 681] on link "140" at bounding box center [460, 692] width 27 height 23
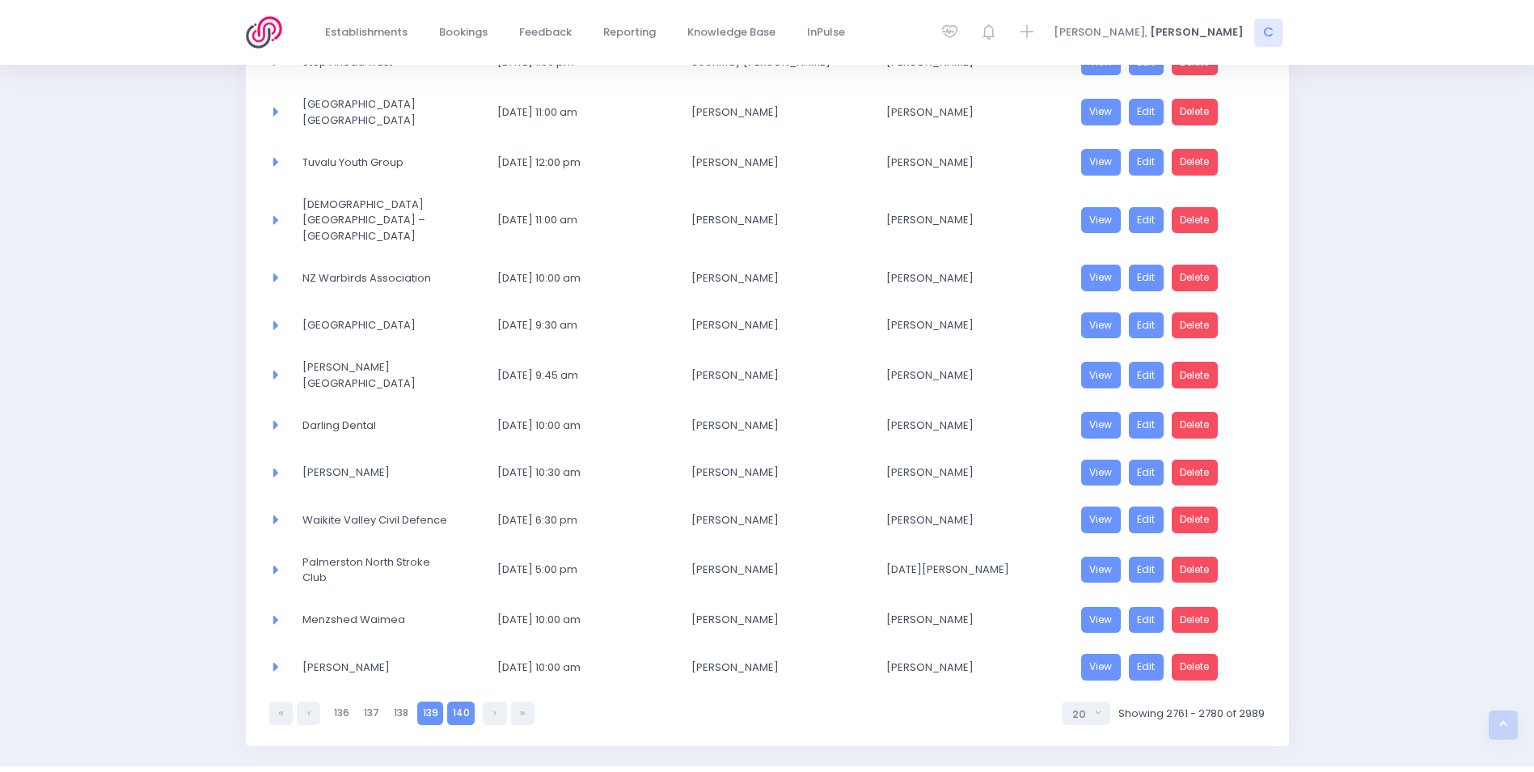
select select "20"
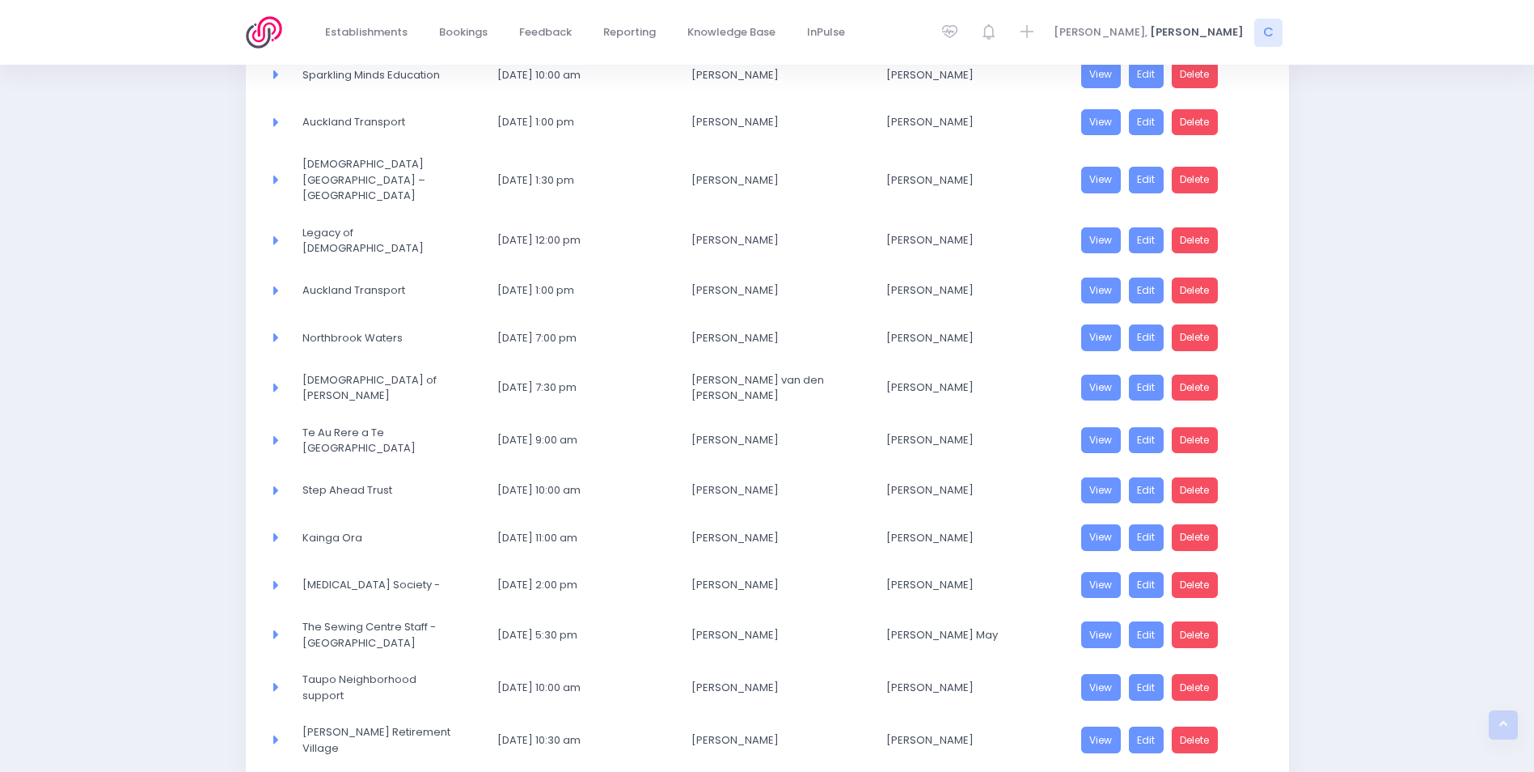
scroll to position [624, 0]
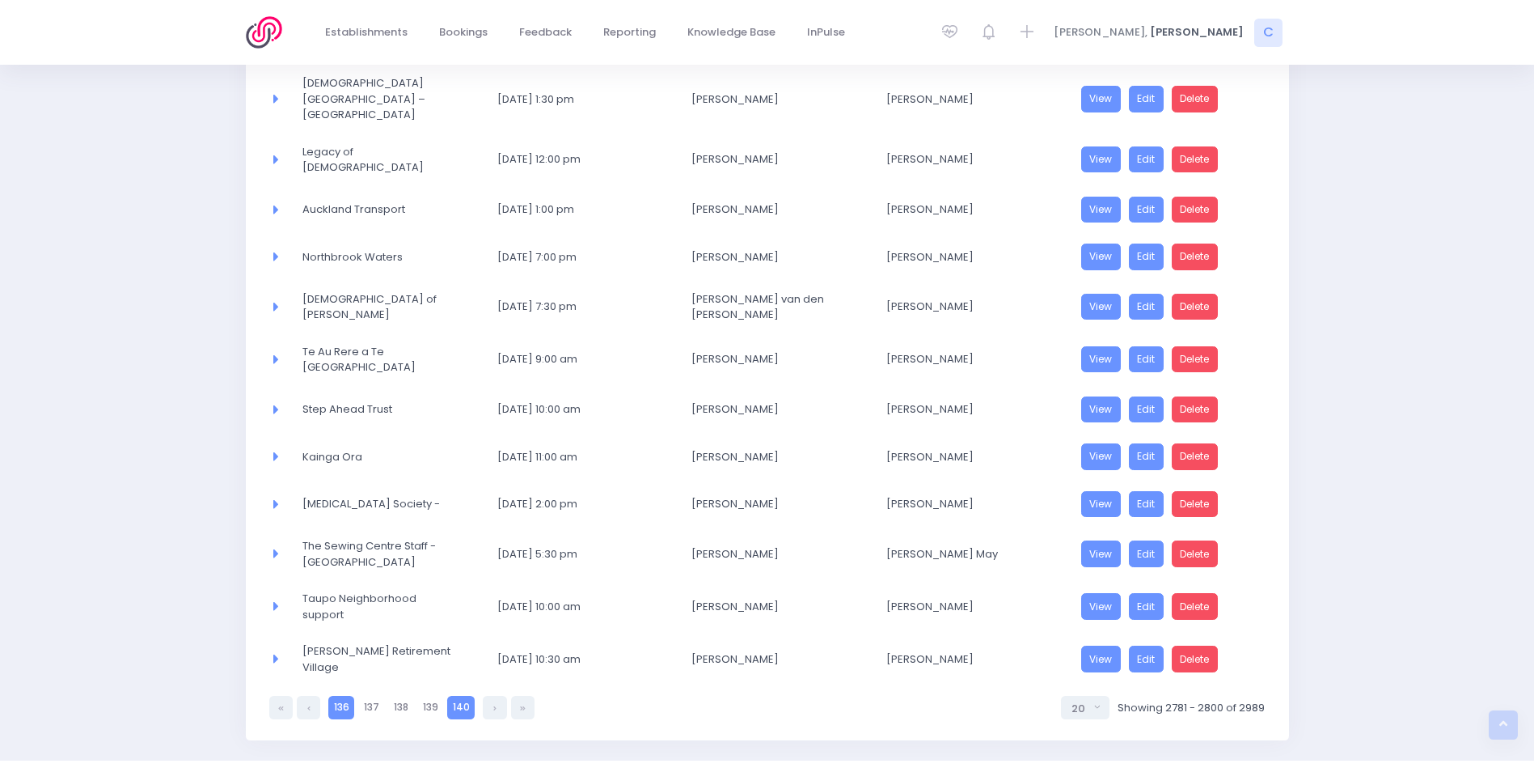
click at [341, 696] on link "136" at bounding box center [341, 707] width 26 height 23
select select "20"
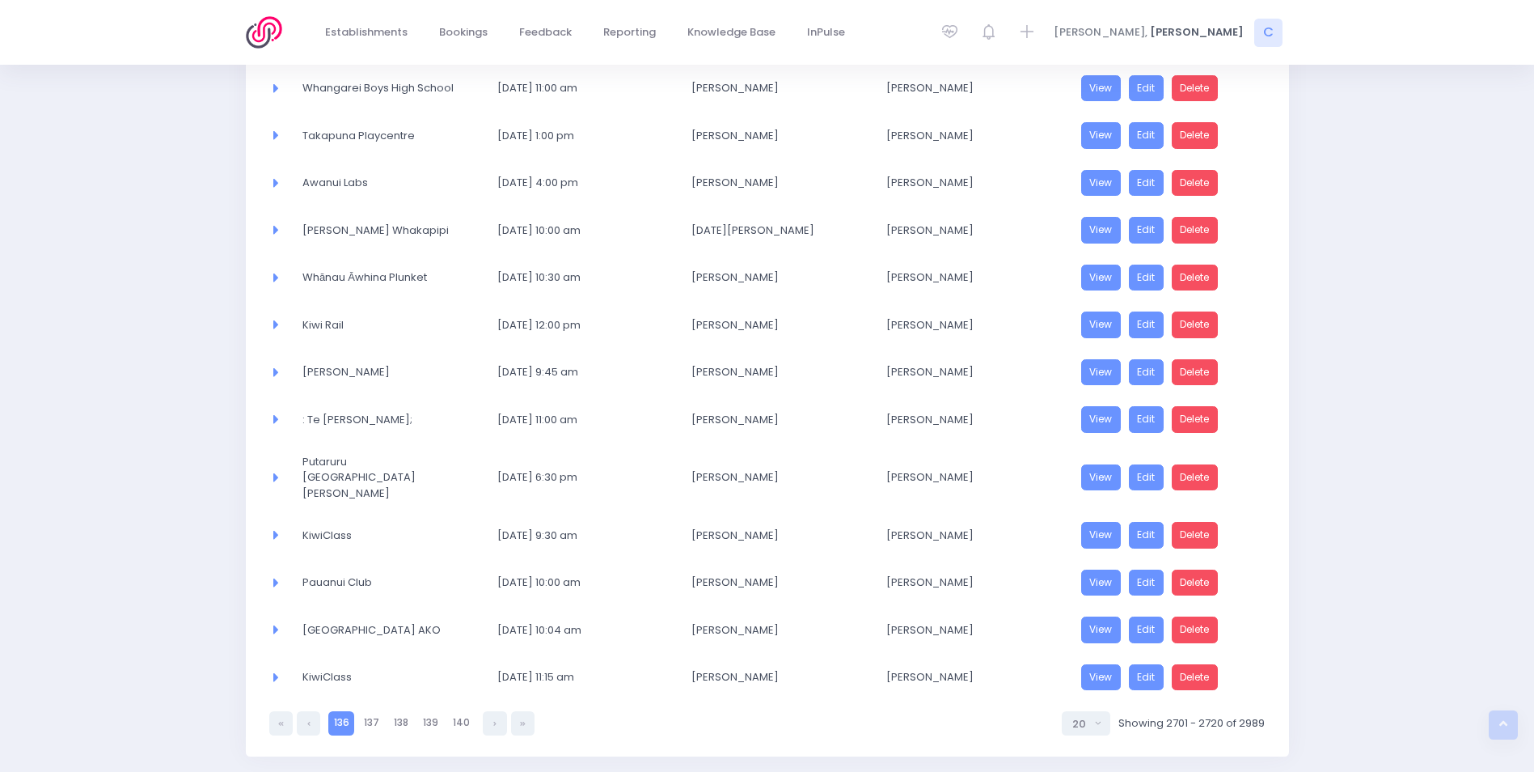
scroll to position [603, 0]
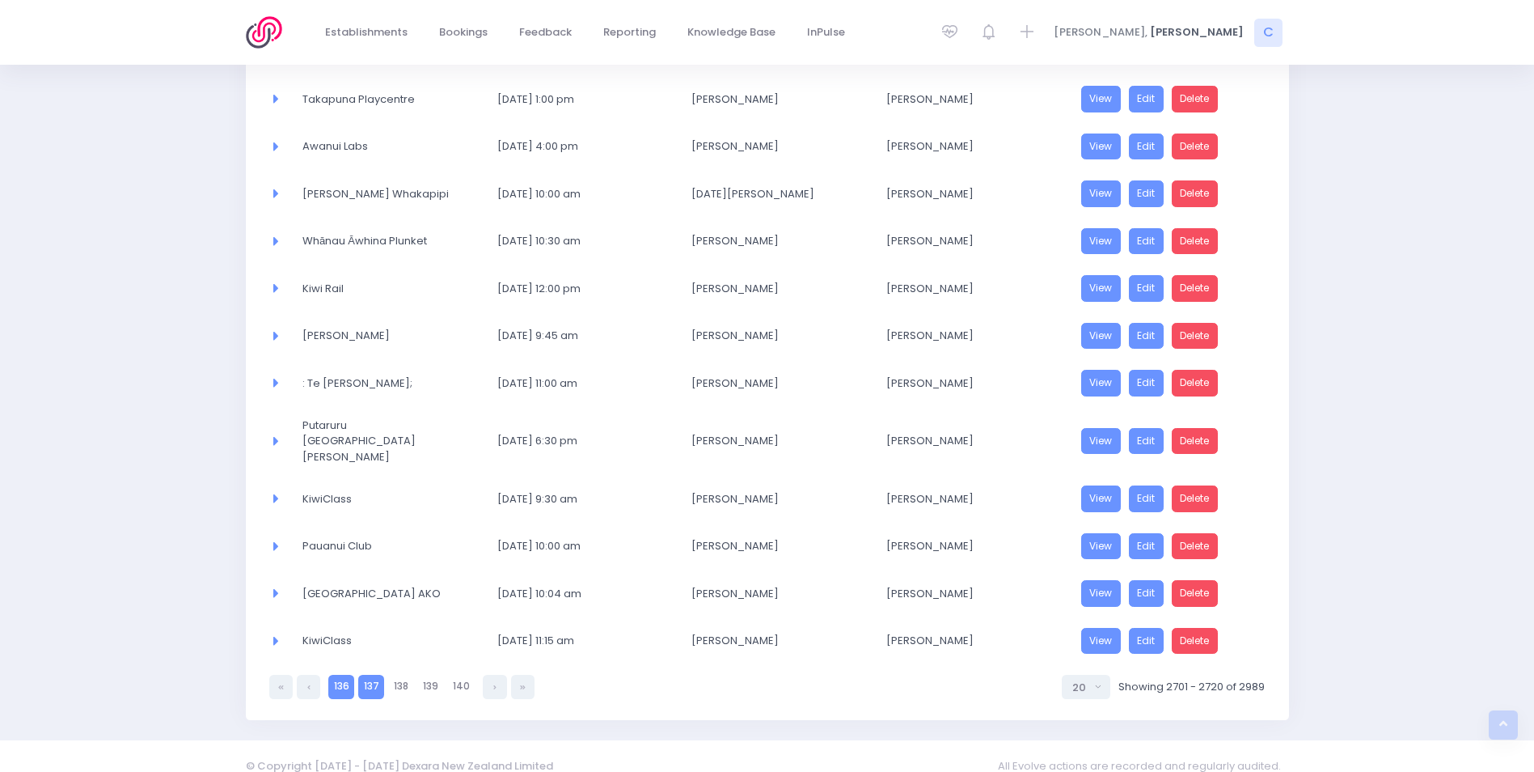
click at [371, 675] on link "137" at bounding box center [371, 686] width 26 height 23
select select "20"
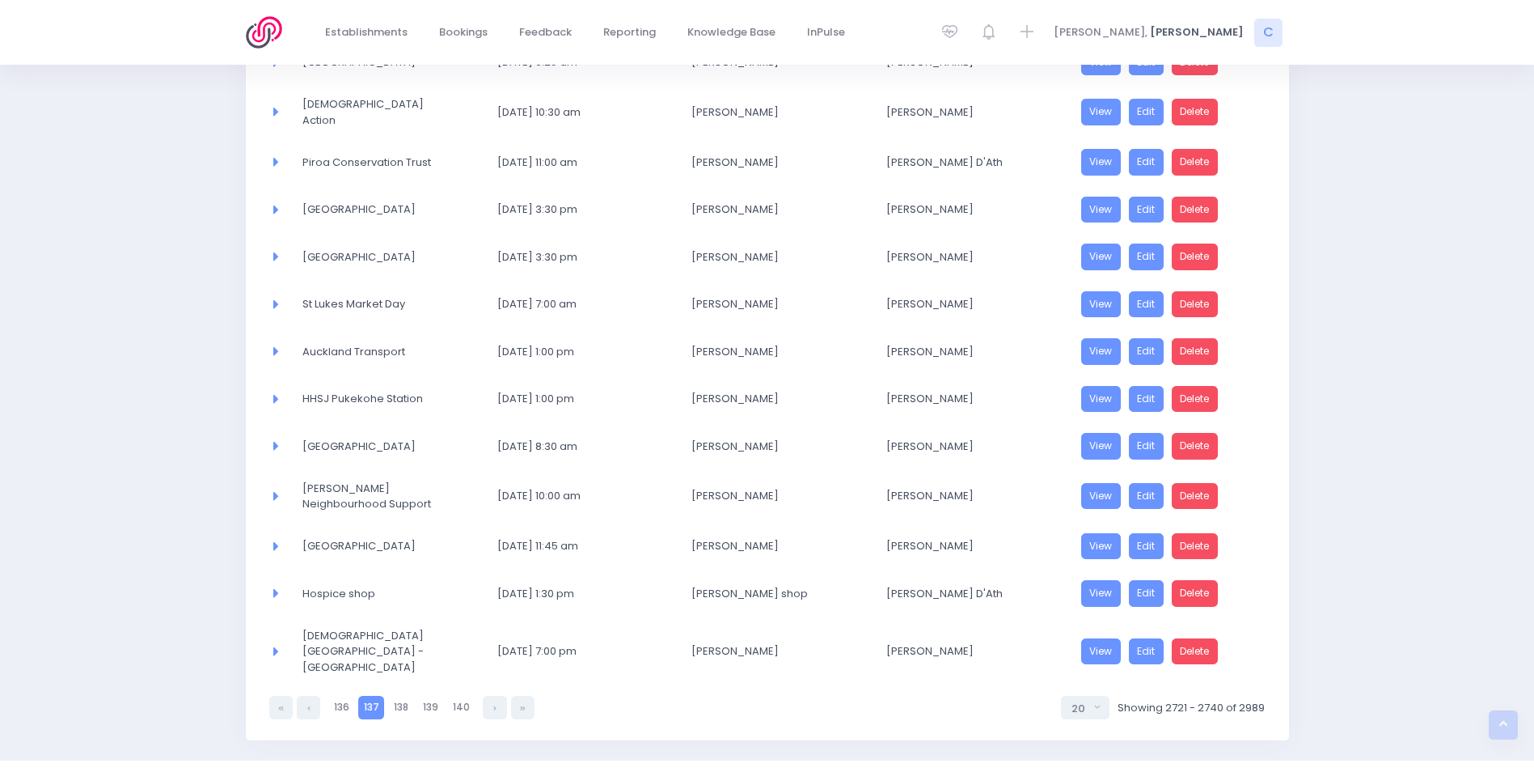
scroll to position [624, 0]
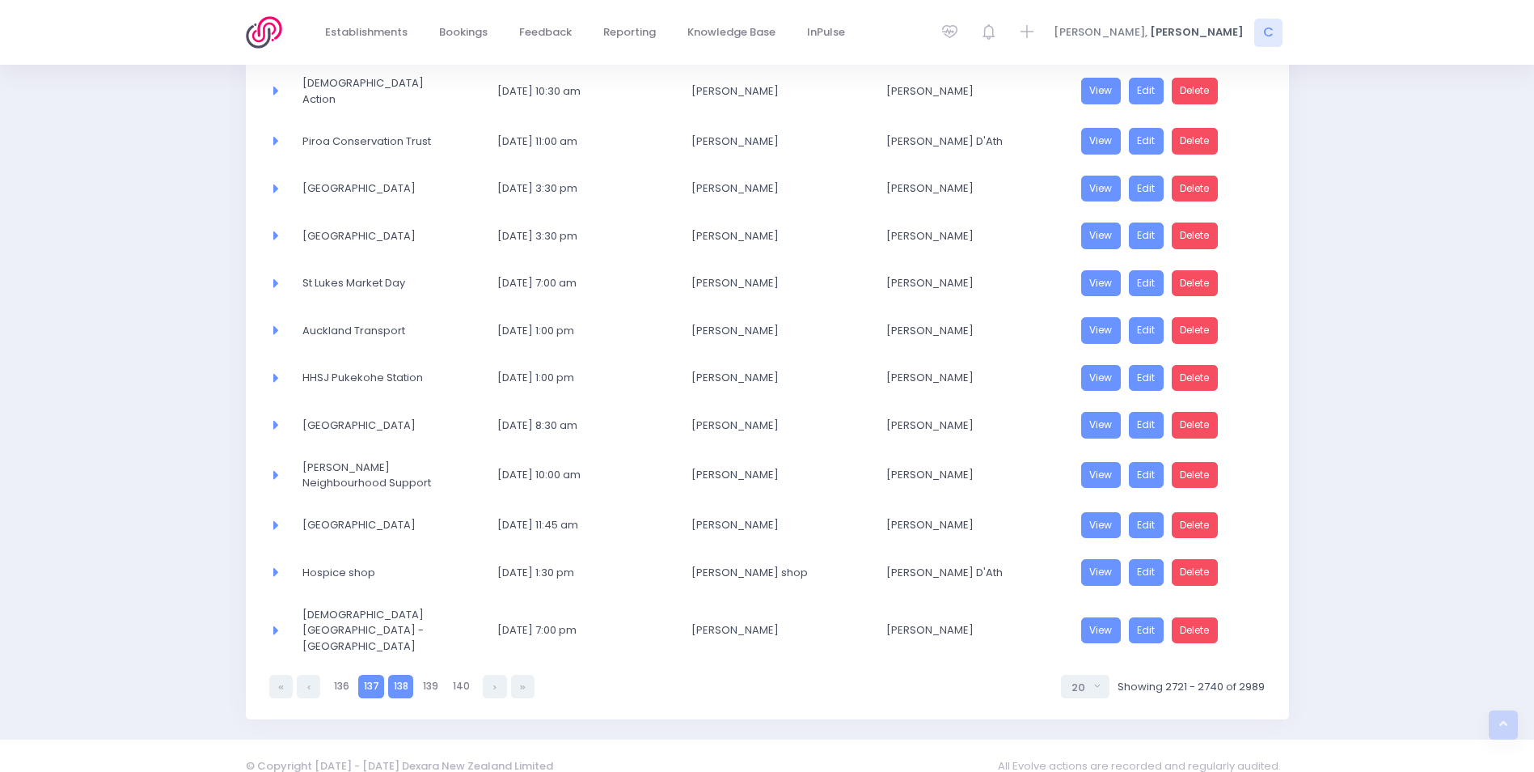
click at [398, 675] on link "138" at bounding box center [400, 686] width 25 height 23
select select "20"
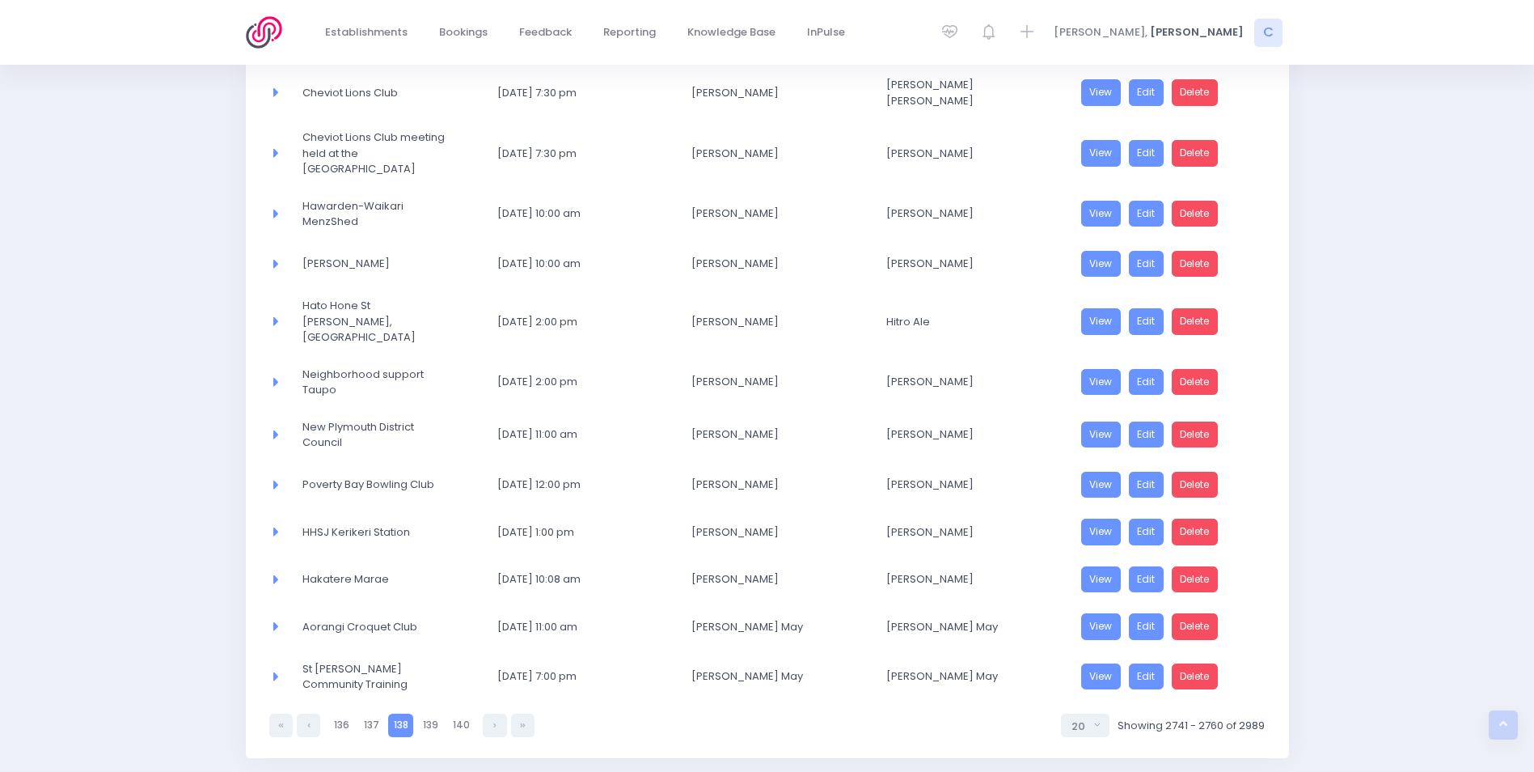
scroll to position [654, 0]
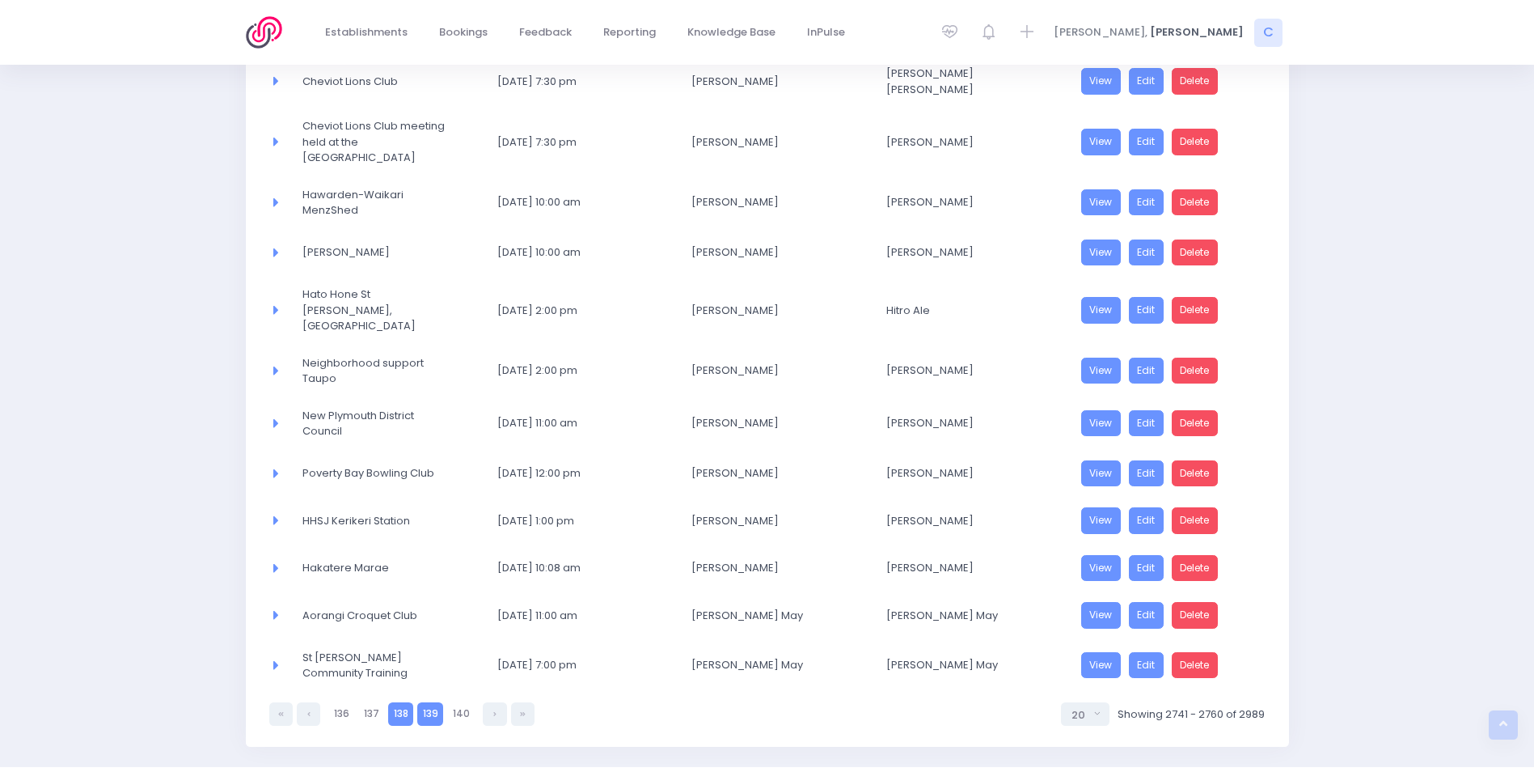
click at [436, 702] on link "139" at bounding box center [430, 713] width 26 height 23
select select "20"
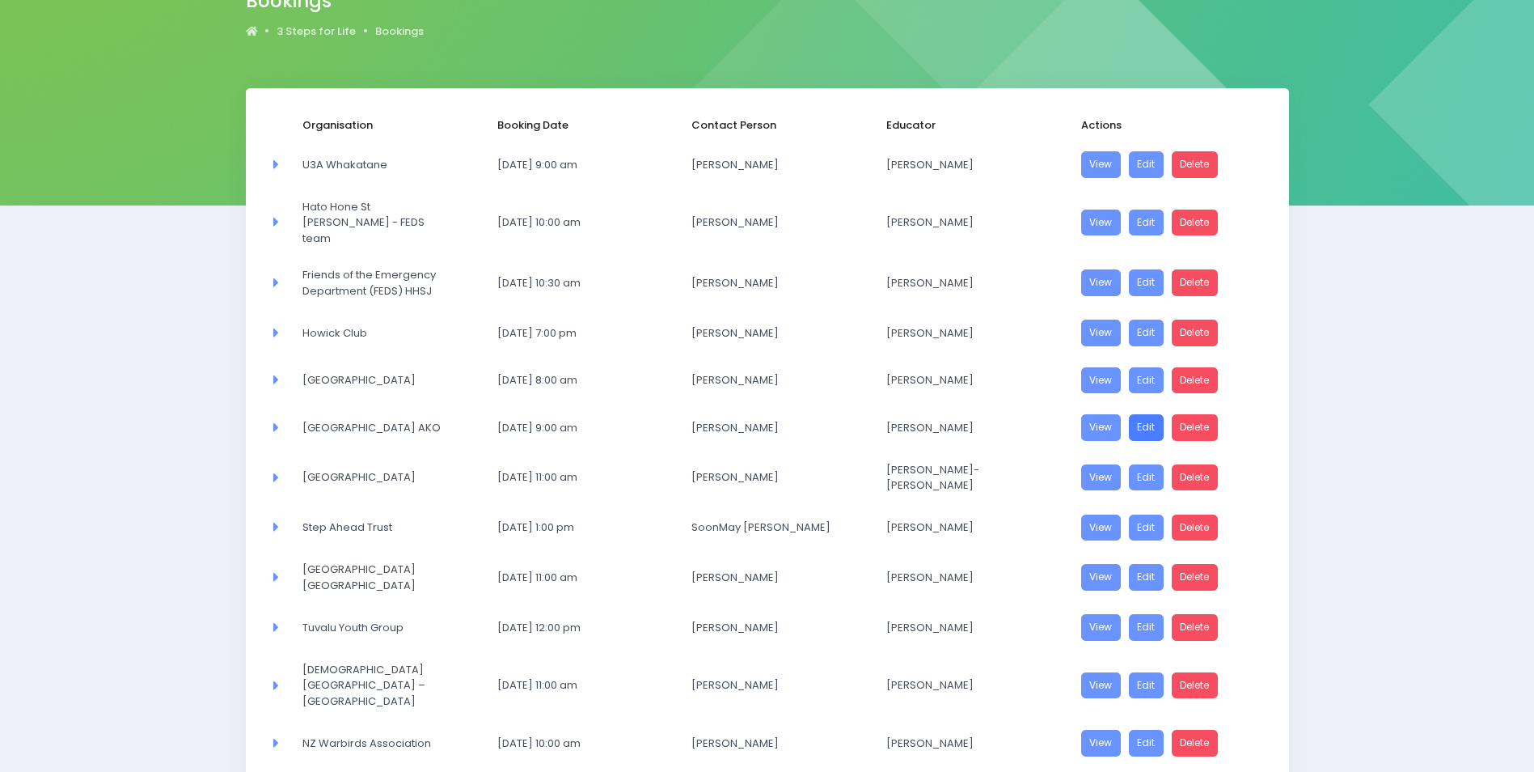
scroll to position [0, 0]
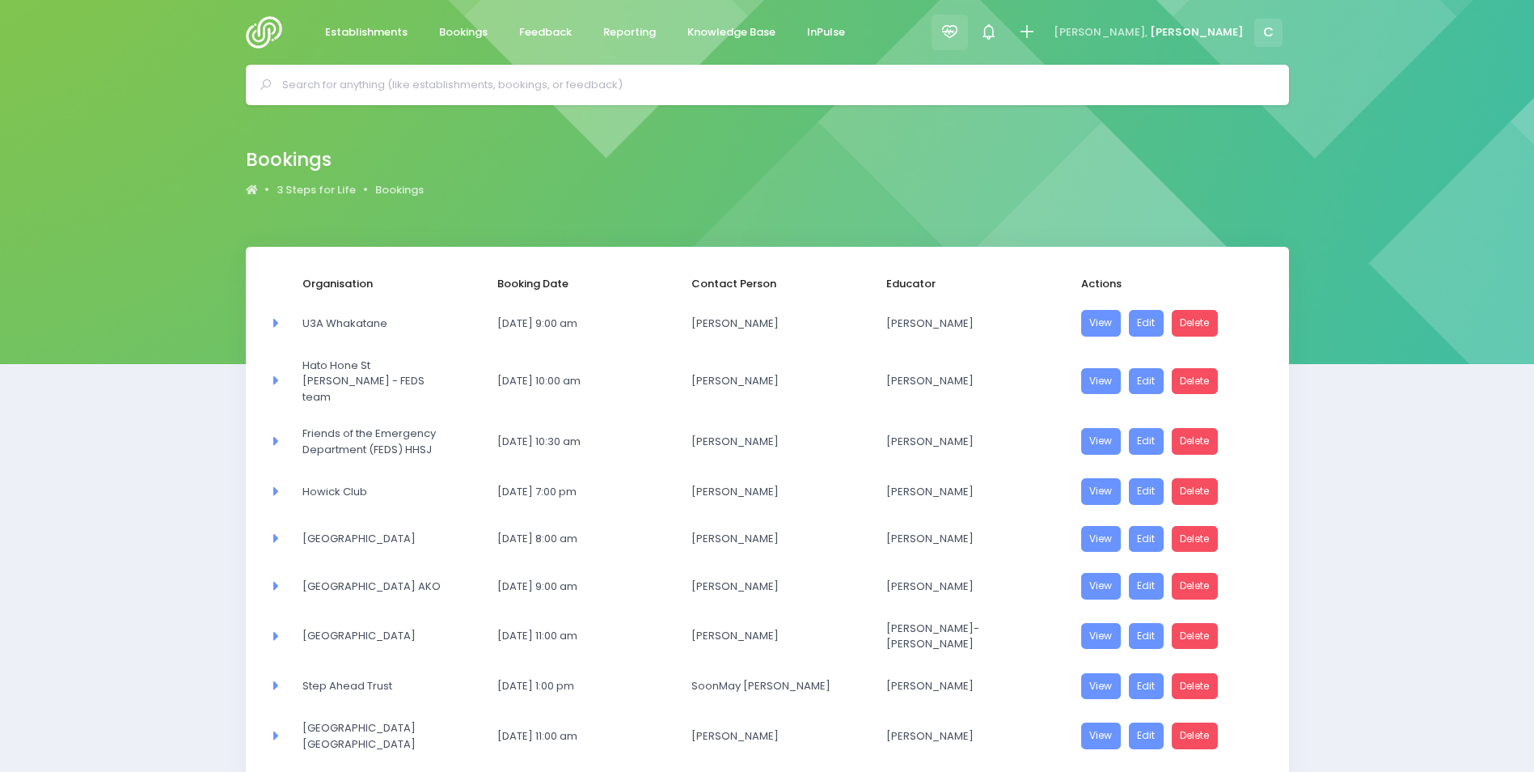
click at [959, 31] on icon at bounding box center [950, 32] width 19 height 19
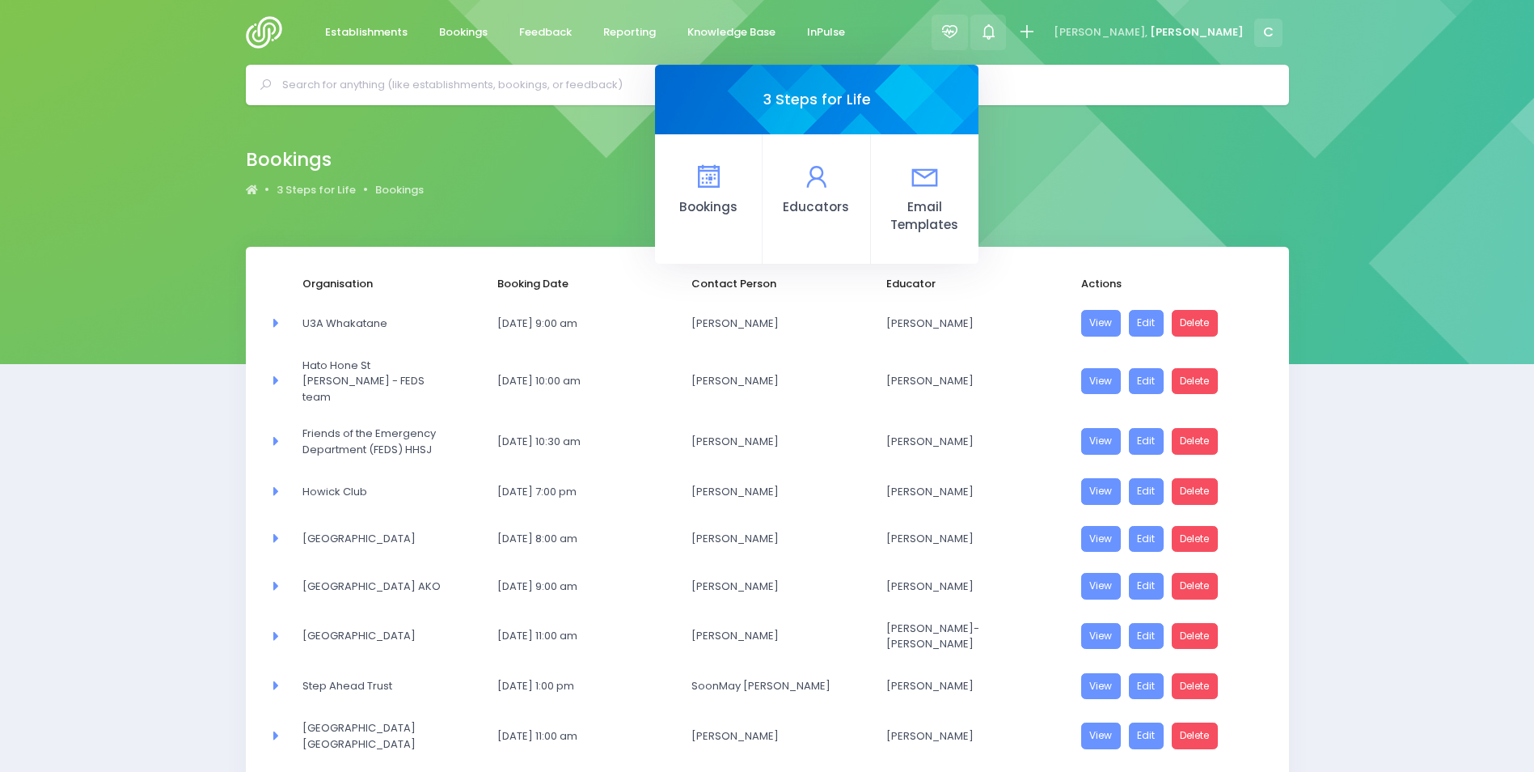
click at [998, 33] on icon at bounding box center [988, 32] width 19 height 19
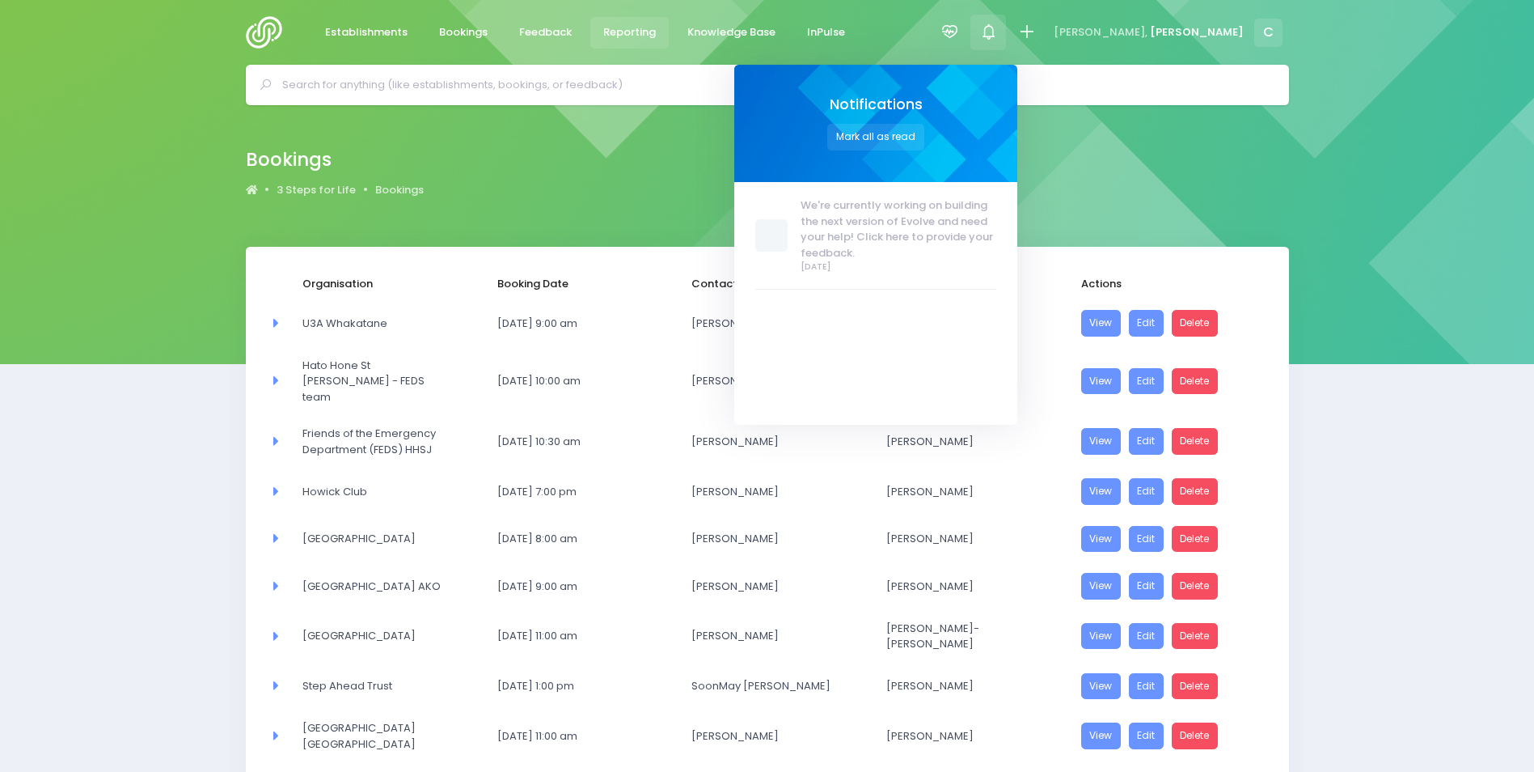
click at [631, 35] on span "Reporting" at bounding box center [629, 32] width 53 height 16
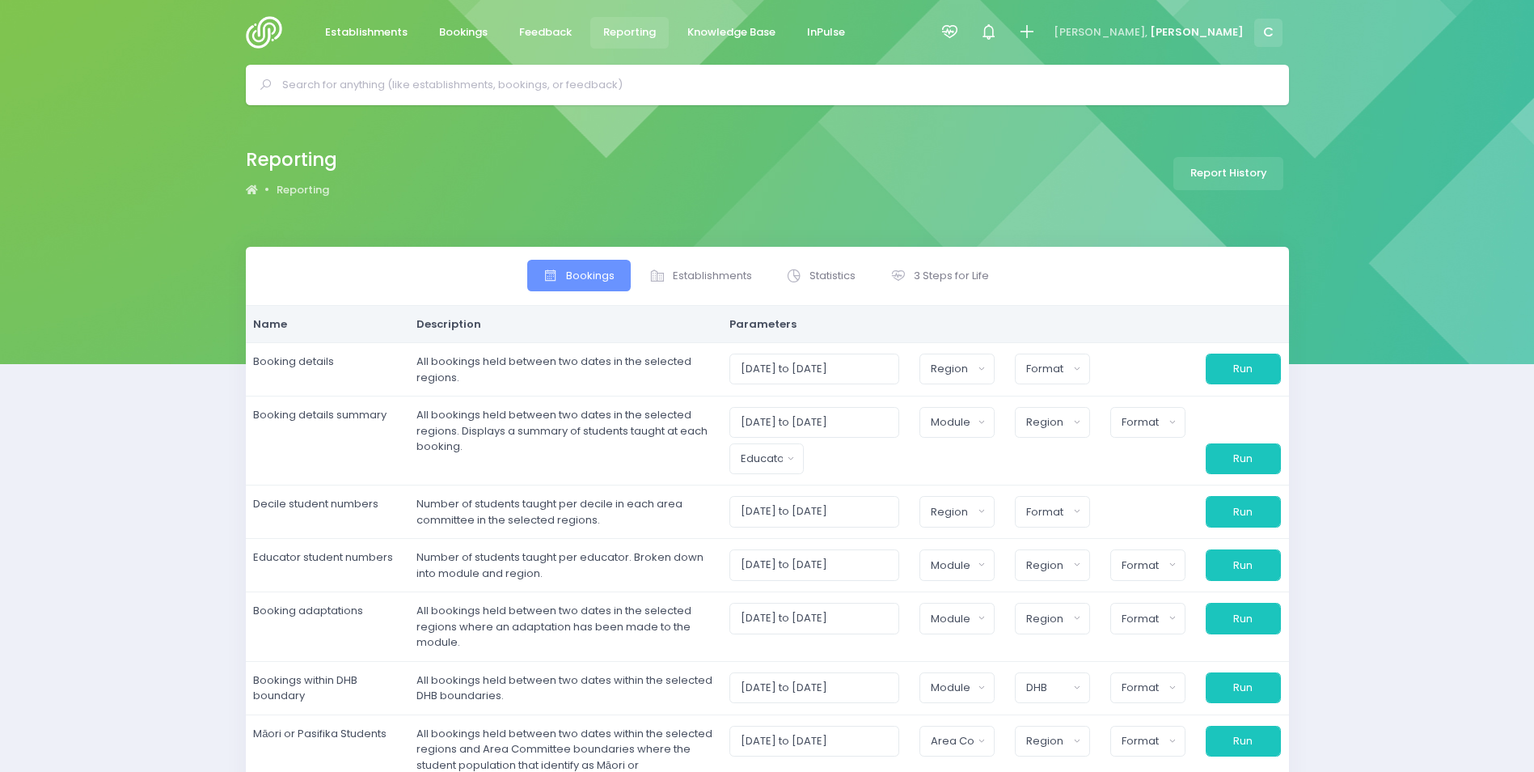
select select
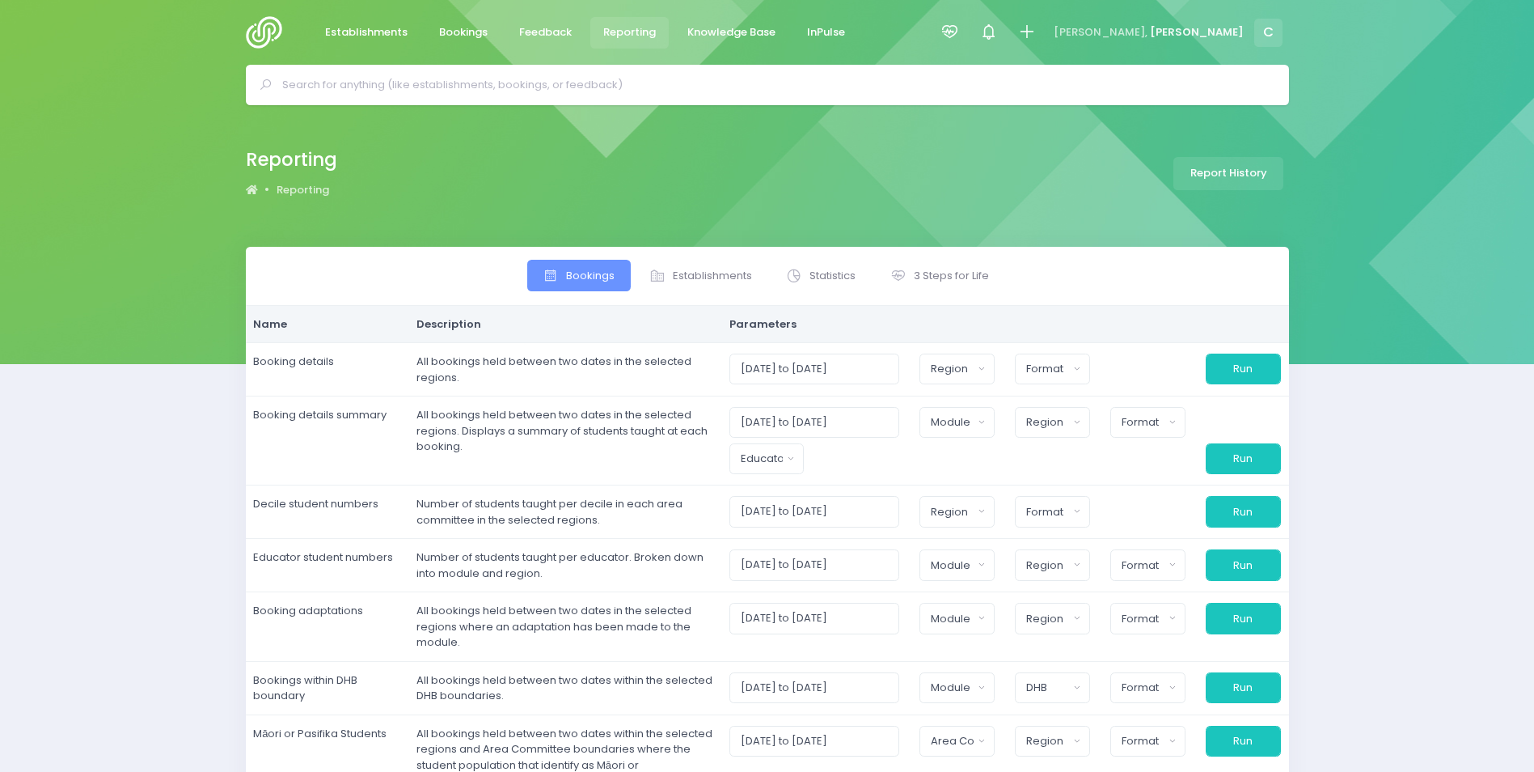
select select
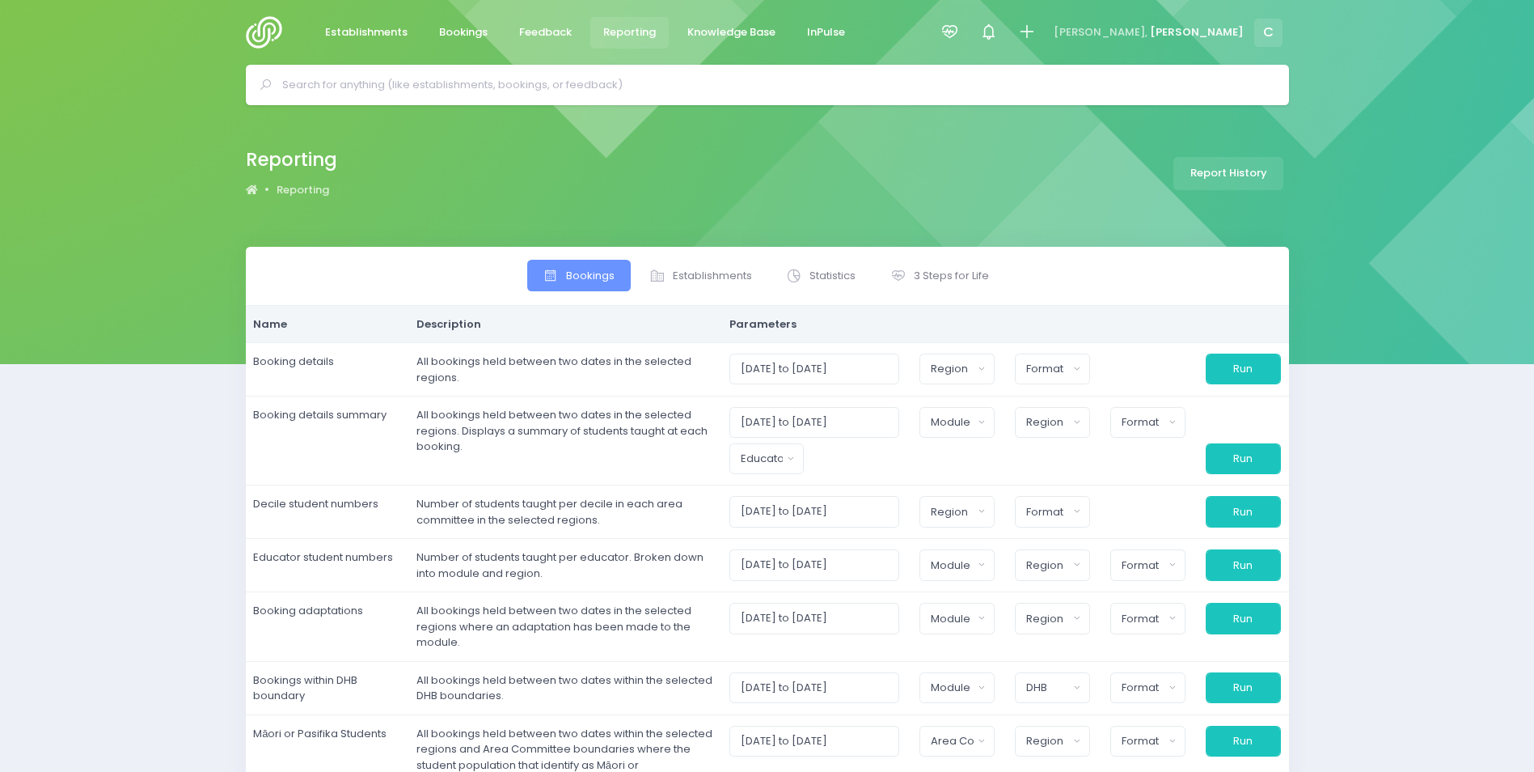
select select
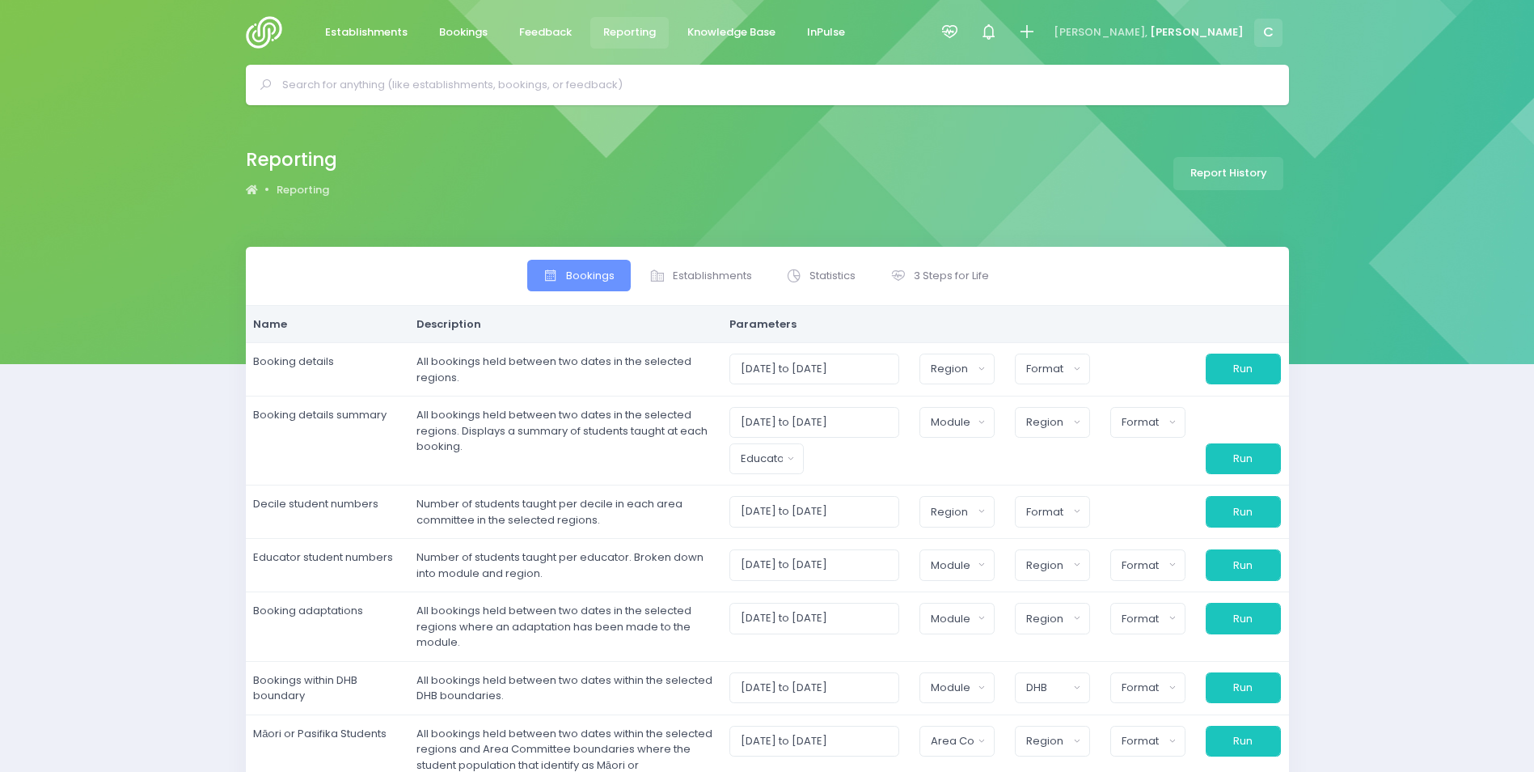
select select
click at [949, 277] on span "3 Steps for Life" at bounding box center [951, 276] width 75 height 16
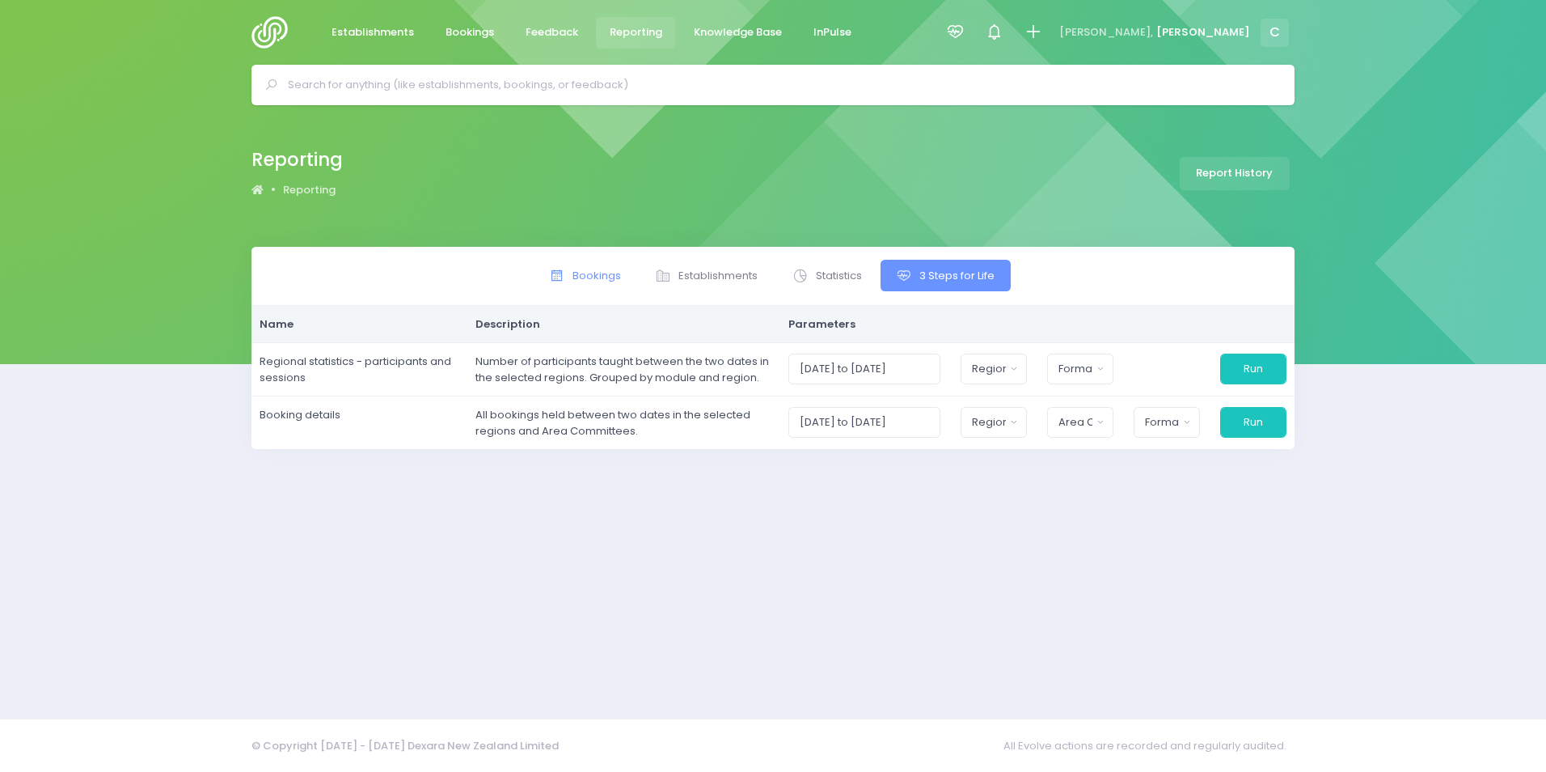
click at [589, 274] on span "Bookings" at bounding box center [597, 276] width 49 height 16
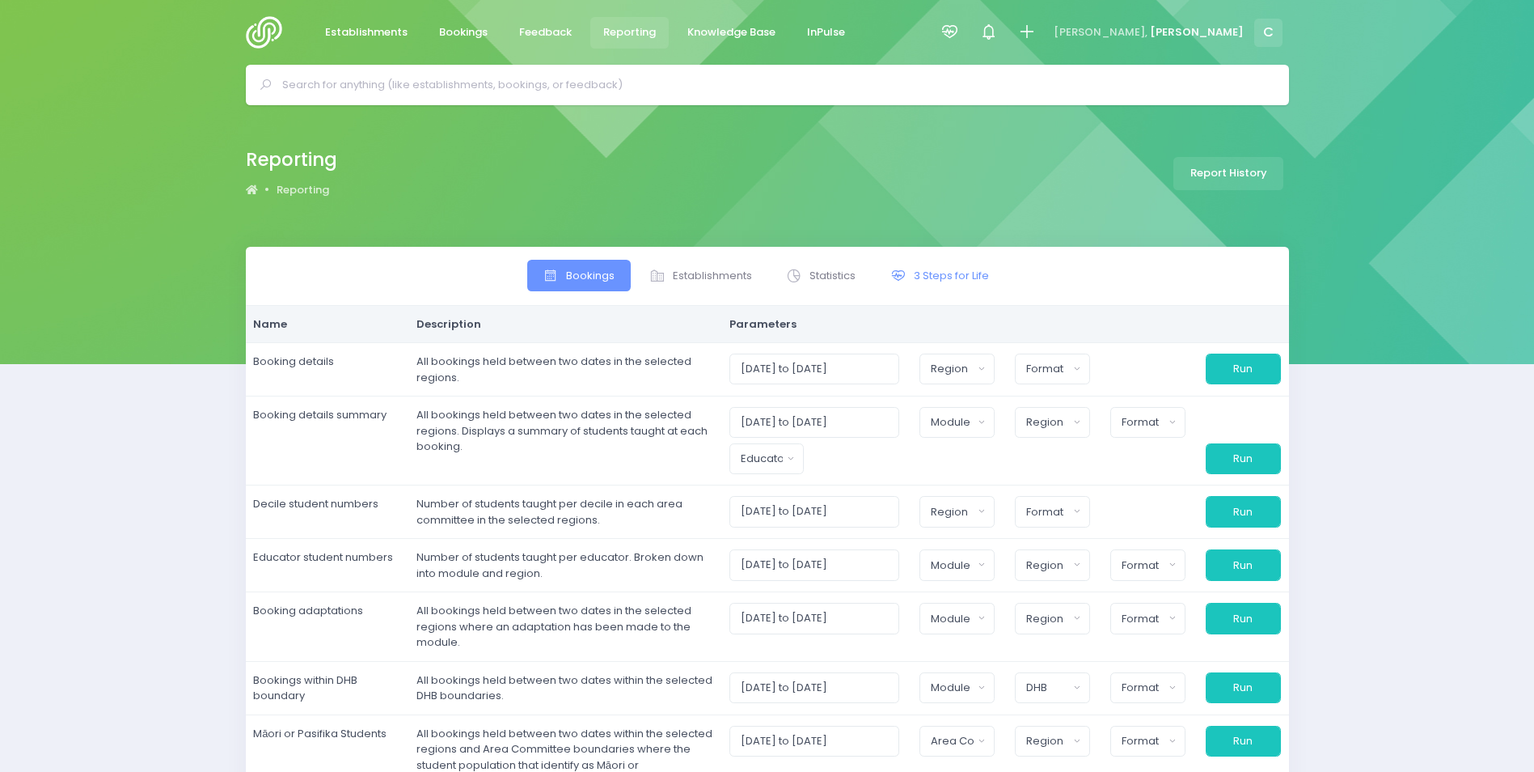
click at [989, 274] on link "3 Steps for Life" at bounding box center [939, 276] width 130 height 32
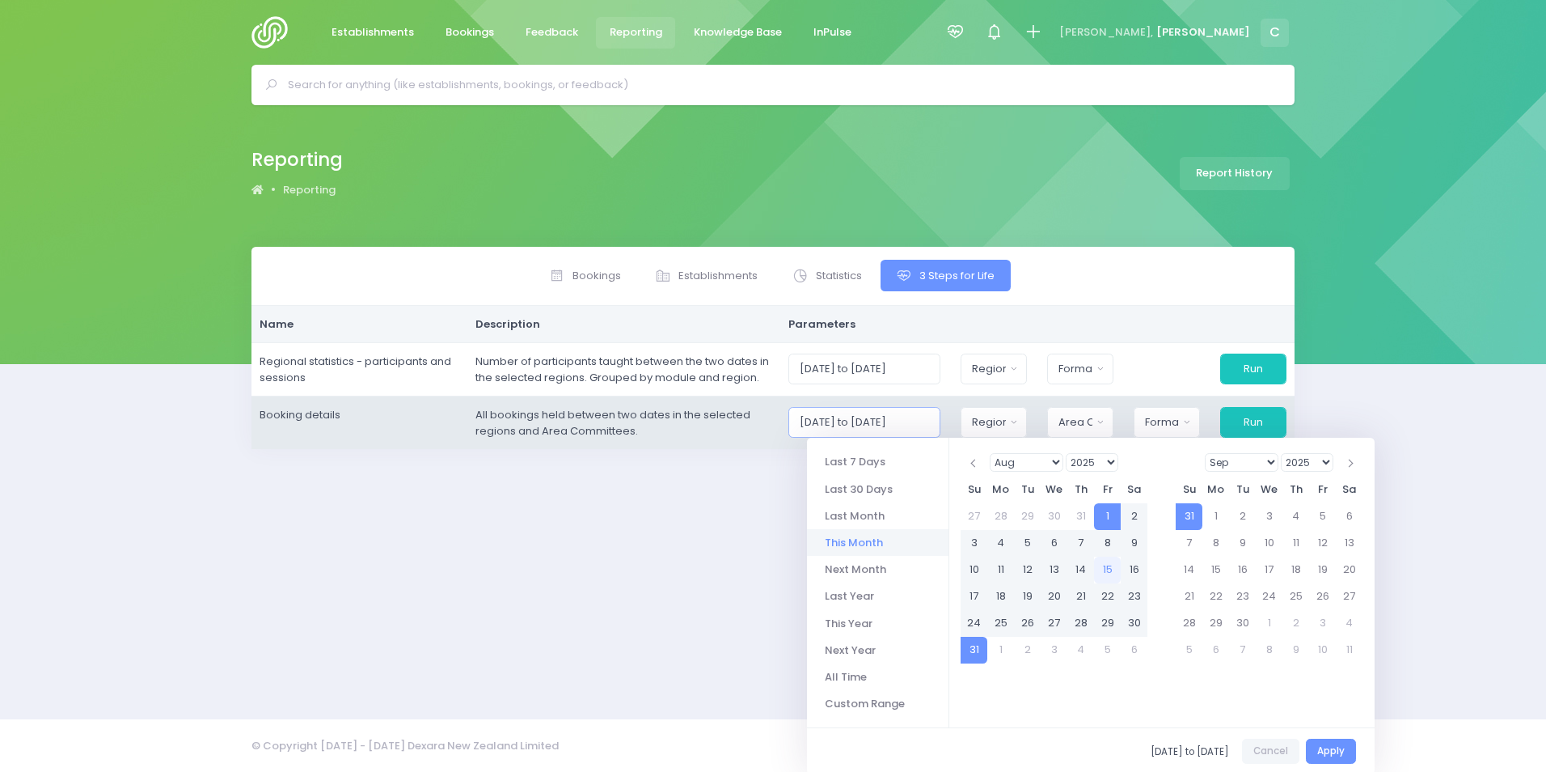
click at [879, 417] on input "01/08/2025 to 31/08/2025" at bounding box center [865, 422] width 153 height 31
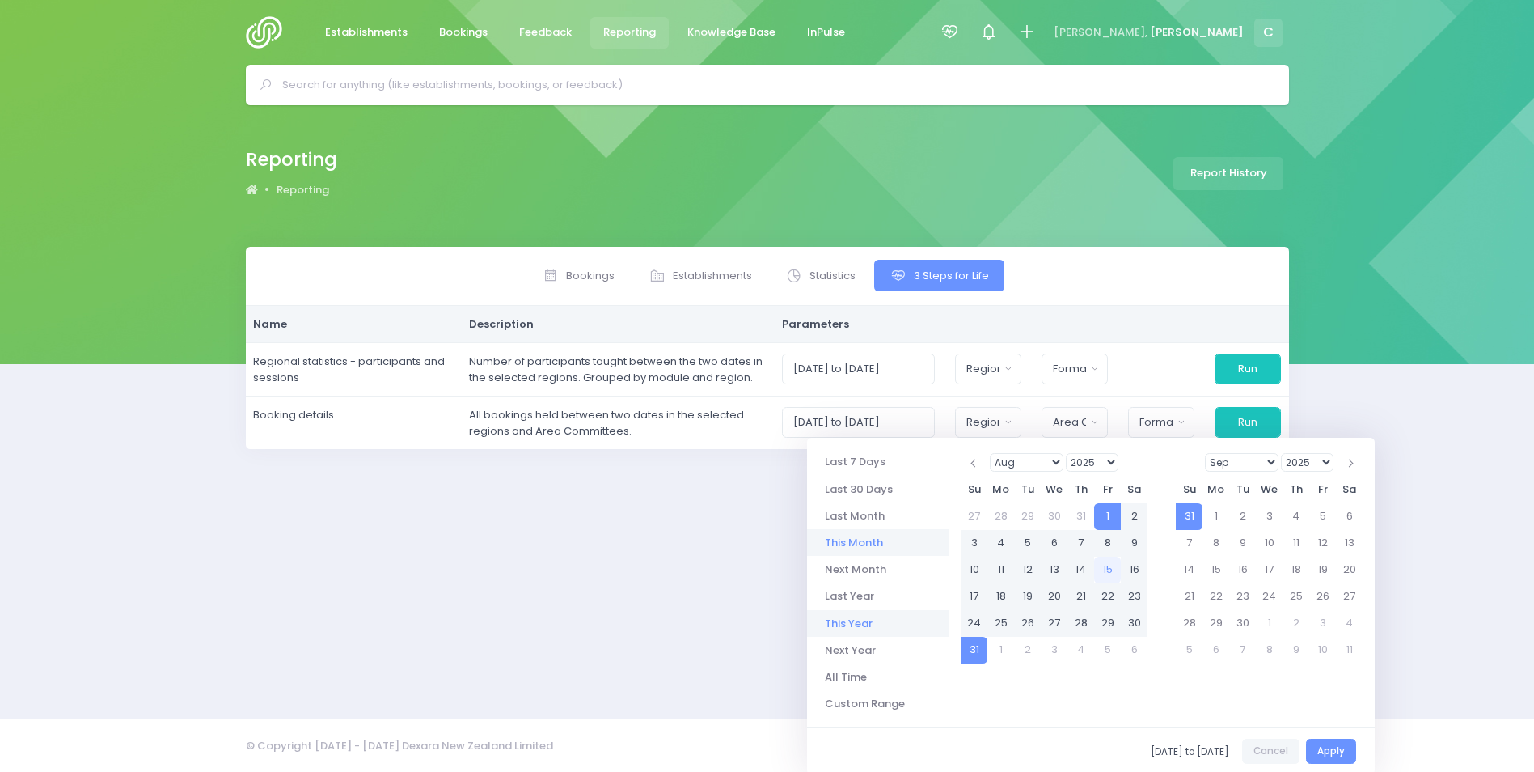
click at [856, 620] on li "This Year" at bounding box center [878, 623] width 142 height 27
type input "01/01/2025 to 31/12/2025"
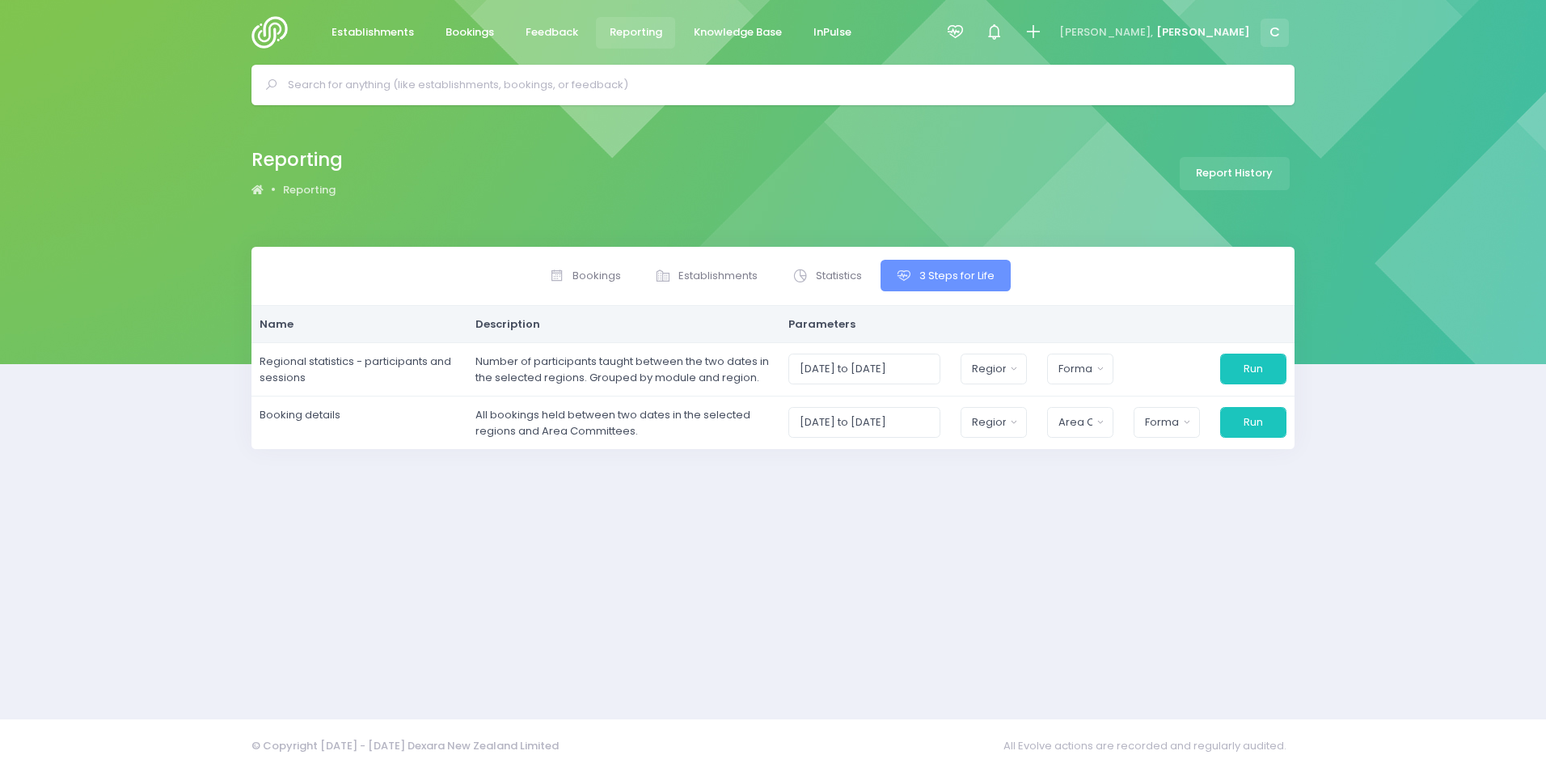
click at [951, 565] on div "Bookings Establishments Statistics 3 Steps for Life Name" at bounding box center [773, 473] width 1084 height 452
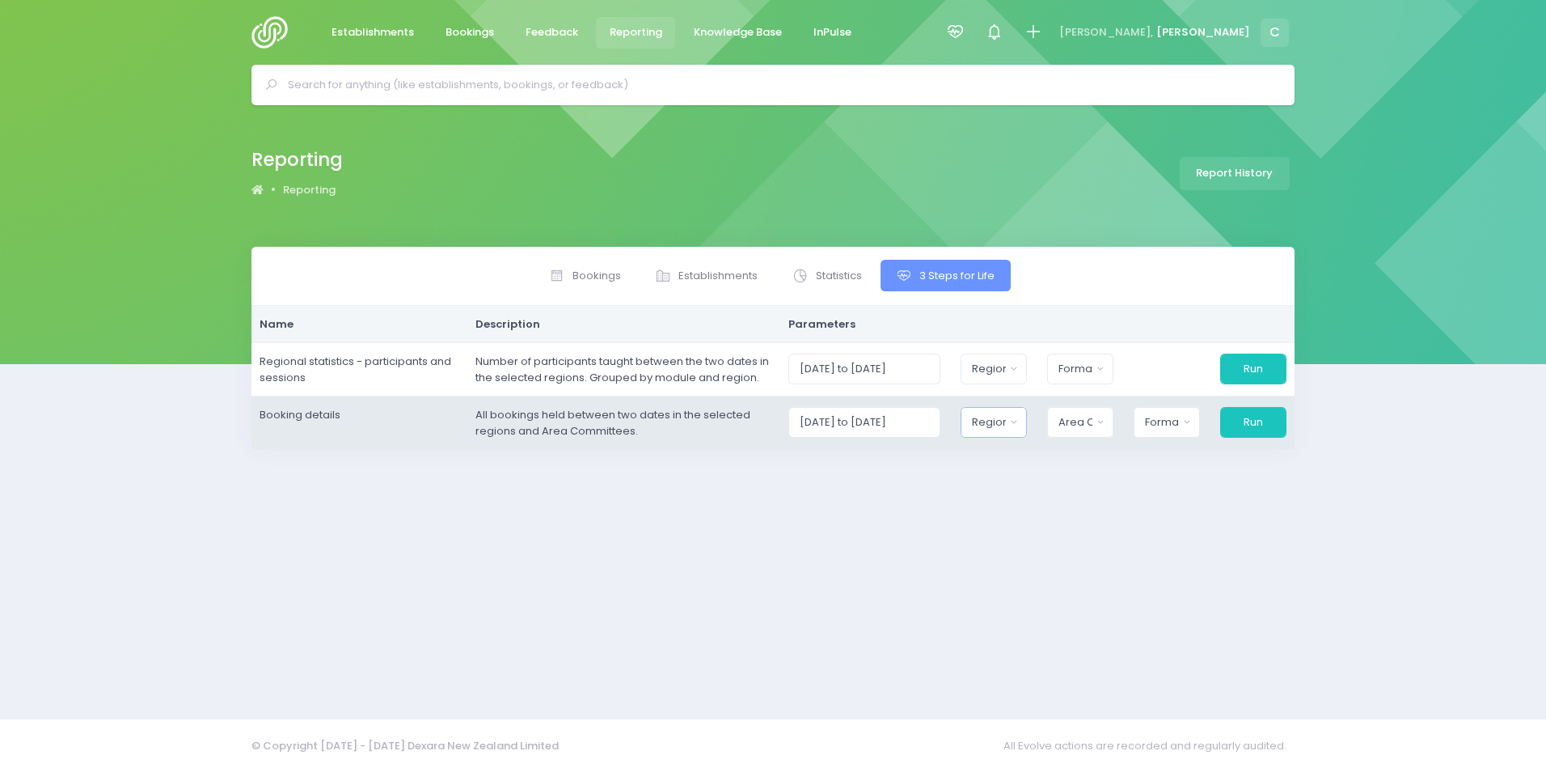
click at [1005, 419] on div "Region" at bounding box center [988, 422] width 33 height 16
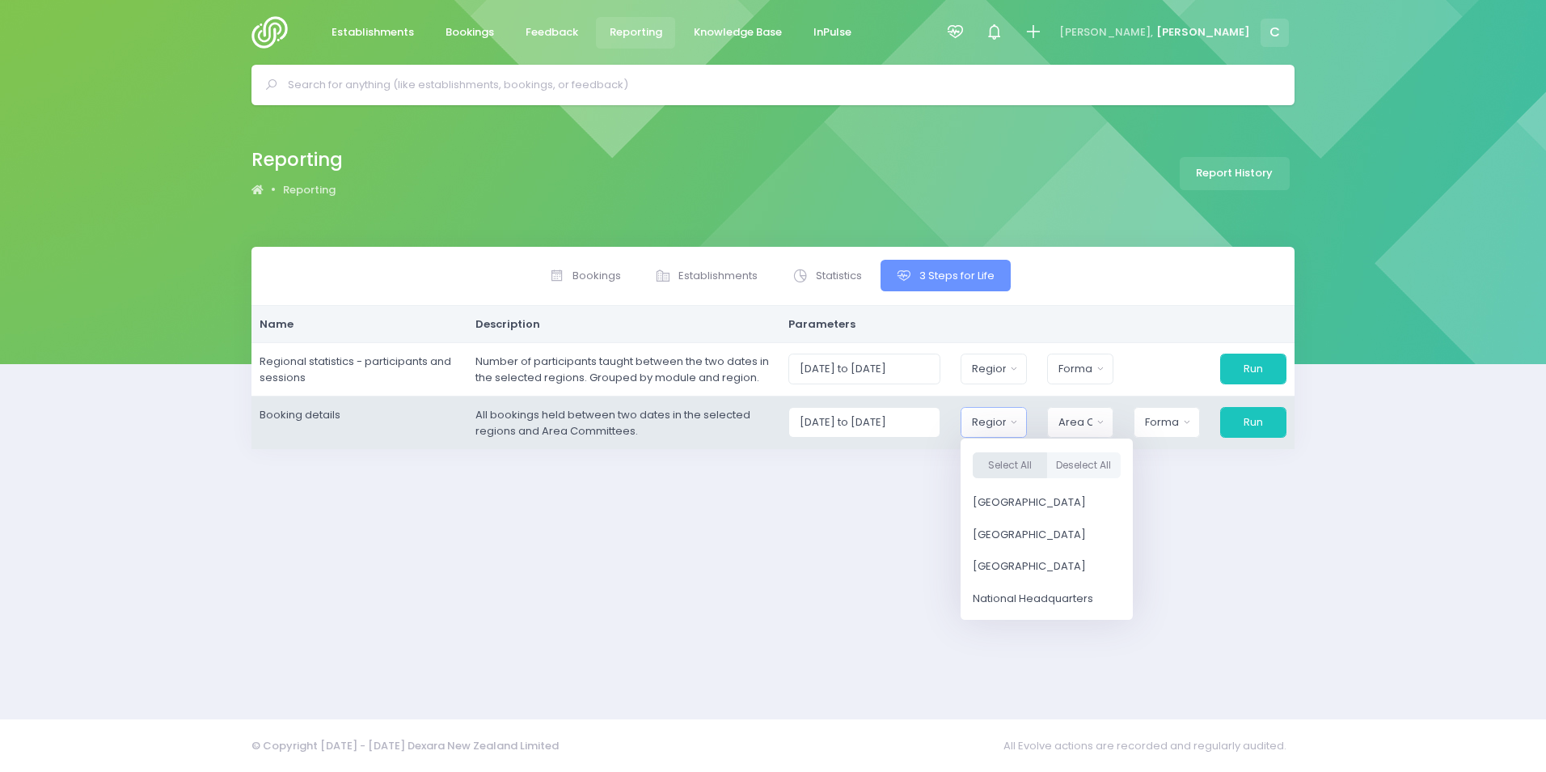
click at [1019, 463] on button "Select All" at bounding box center [1010, 465] width 74 height 27
select select "Northern"
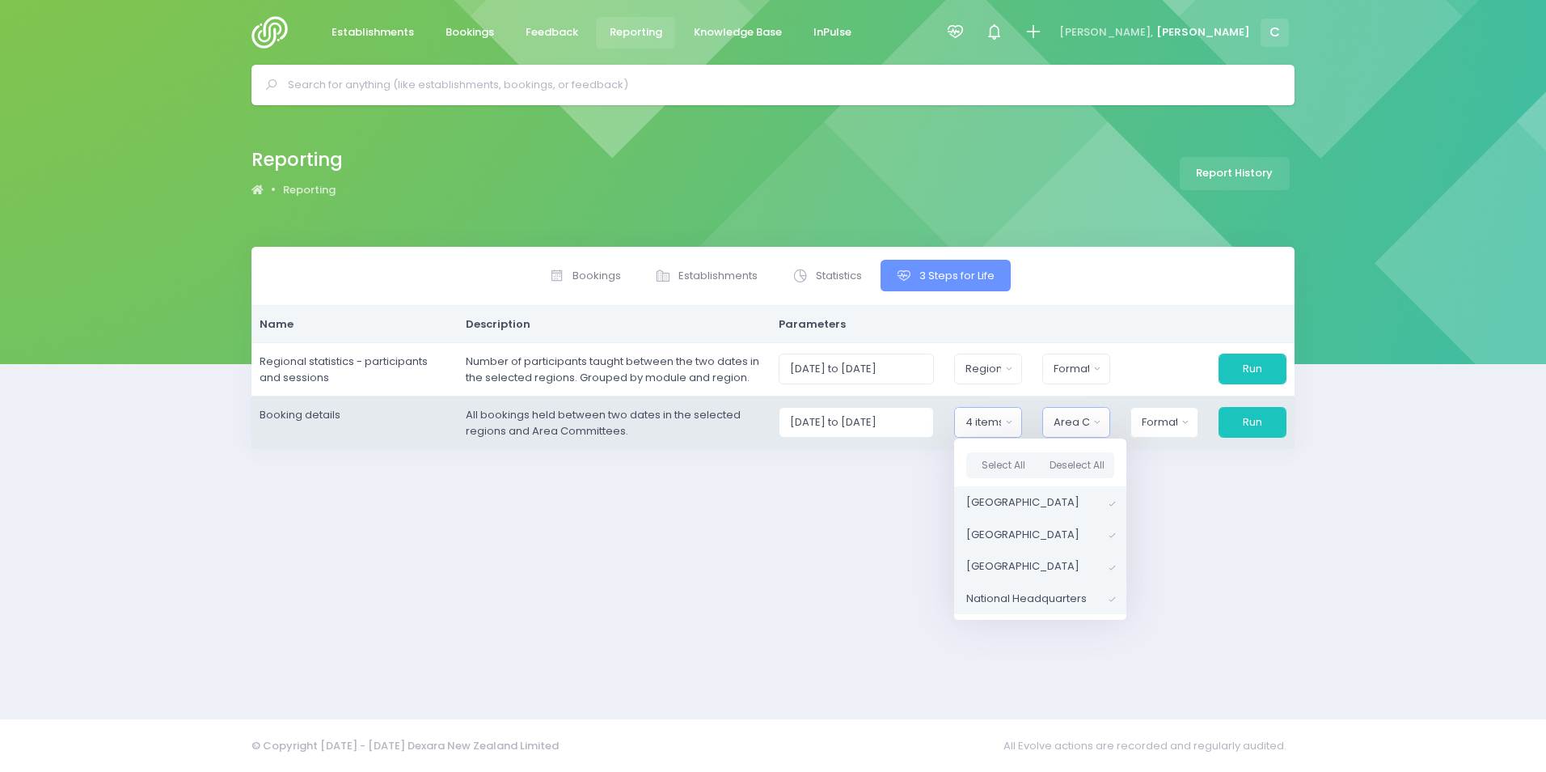
click at [1075, 423] on div "Area Committee" at bounding box center [1071, 422] width 35 height 16
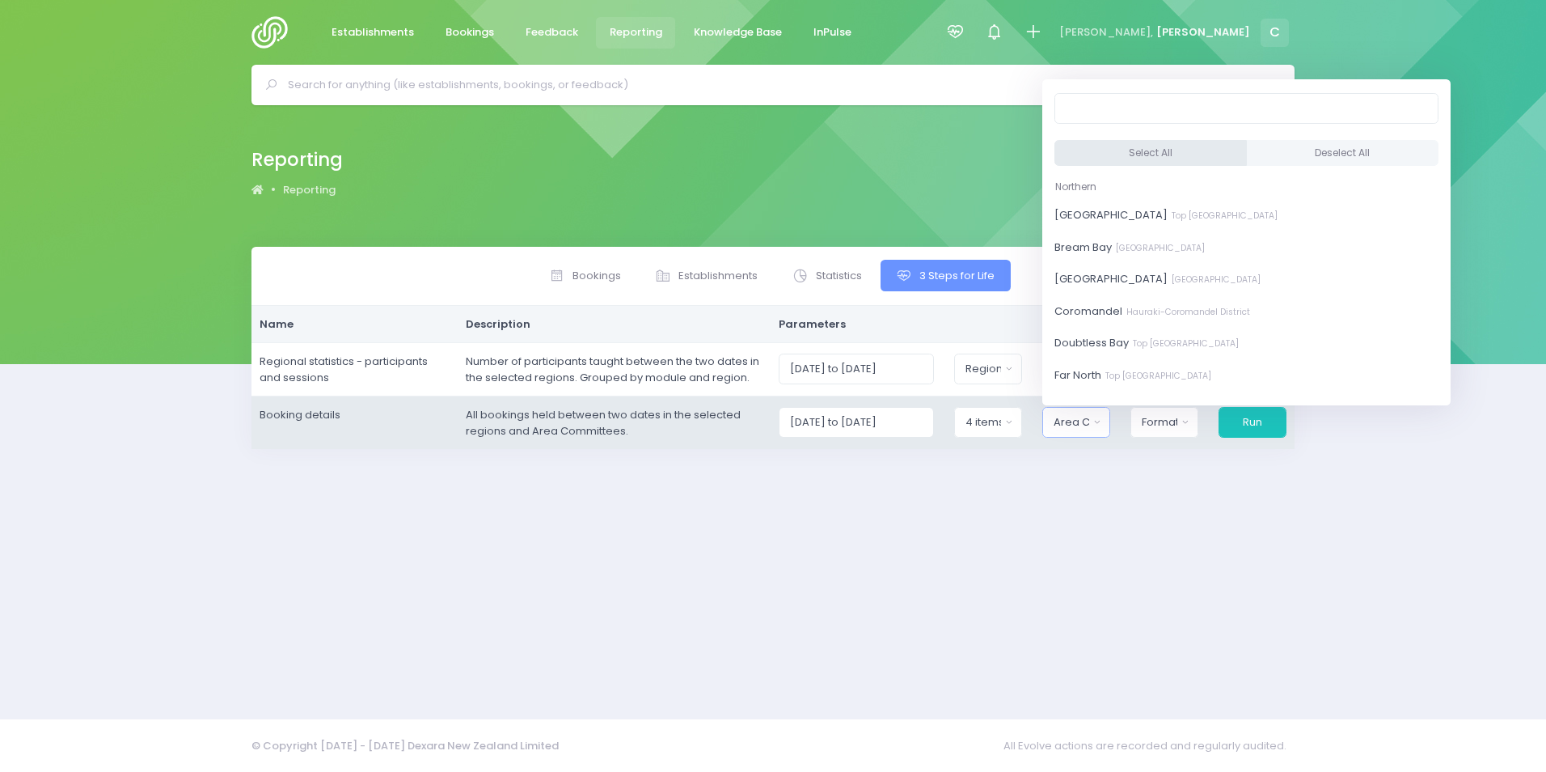
click at [1135, 151] on button "Select All" at bounding box center [1151, 153] width 192 height 27
select select "[GEOGRAPHIC_DATA]"
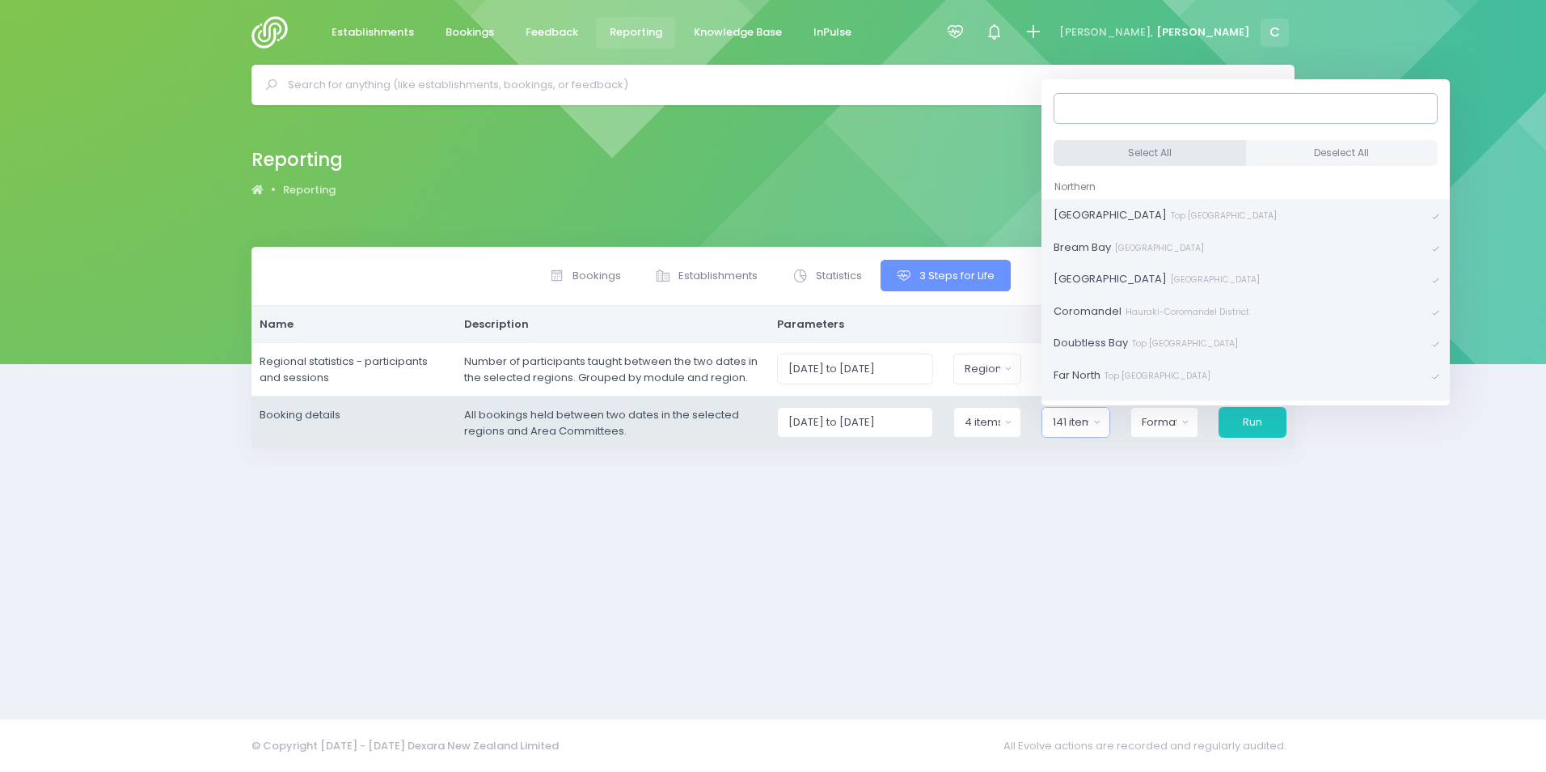
scroll to position [3, 0]
click at [1135, 146] on button "Select All" at bounding box center [1150, 153] width 192 height 27
click at [1170, 425] on div "Format" at bounding box center [1160, 422] width 36 height 16
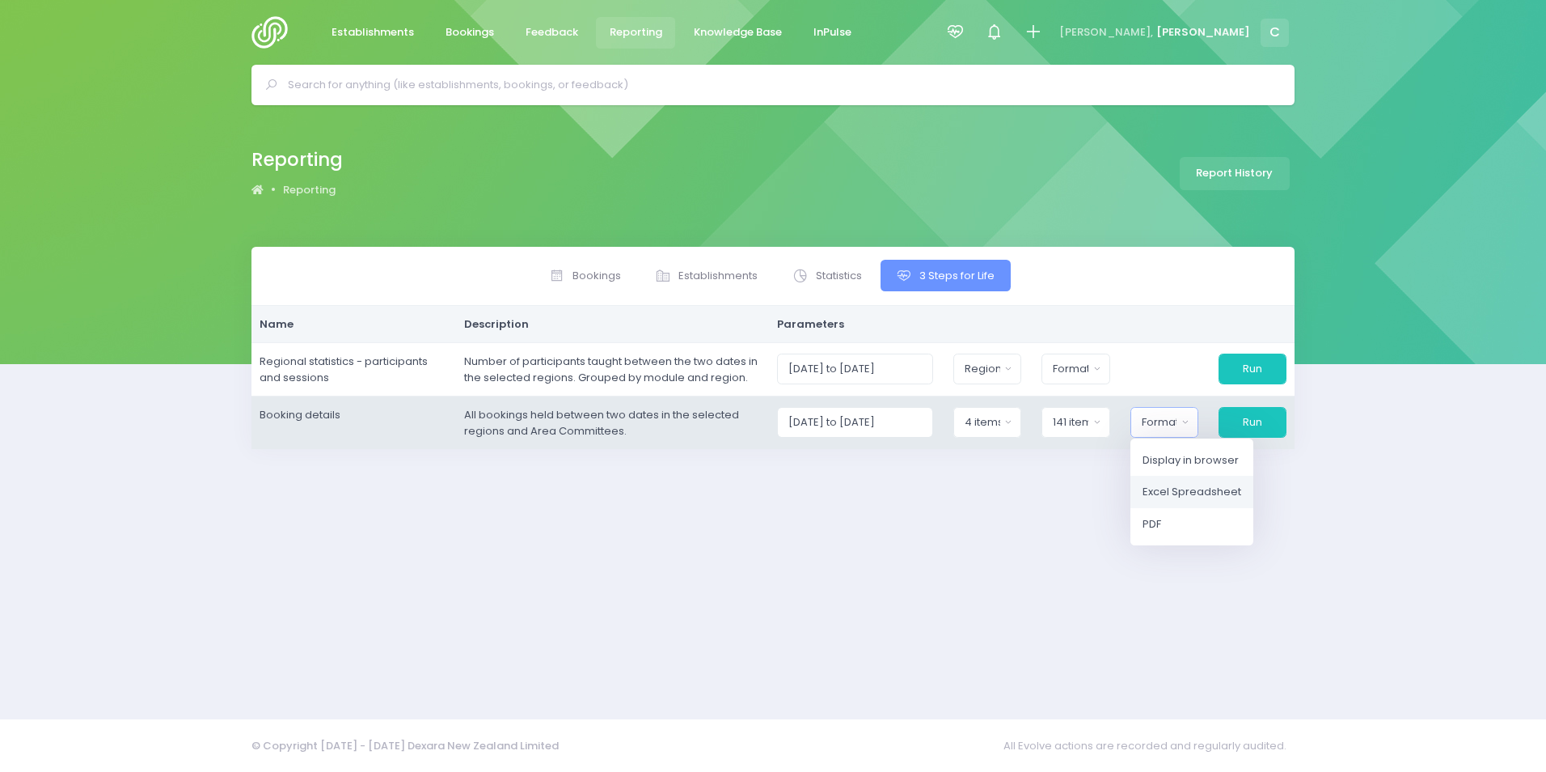
click at [1178, 492] on span "Excel Spreadsheet" at bounding box center [1192, 492] width 99 height 16
select select "excel"
click at [1254, 428] on button "Run" at bounding box center [1252, 422] width 70 height 31
